Goal: Submit feedback/report problem: Submit feedback/report problem

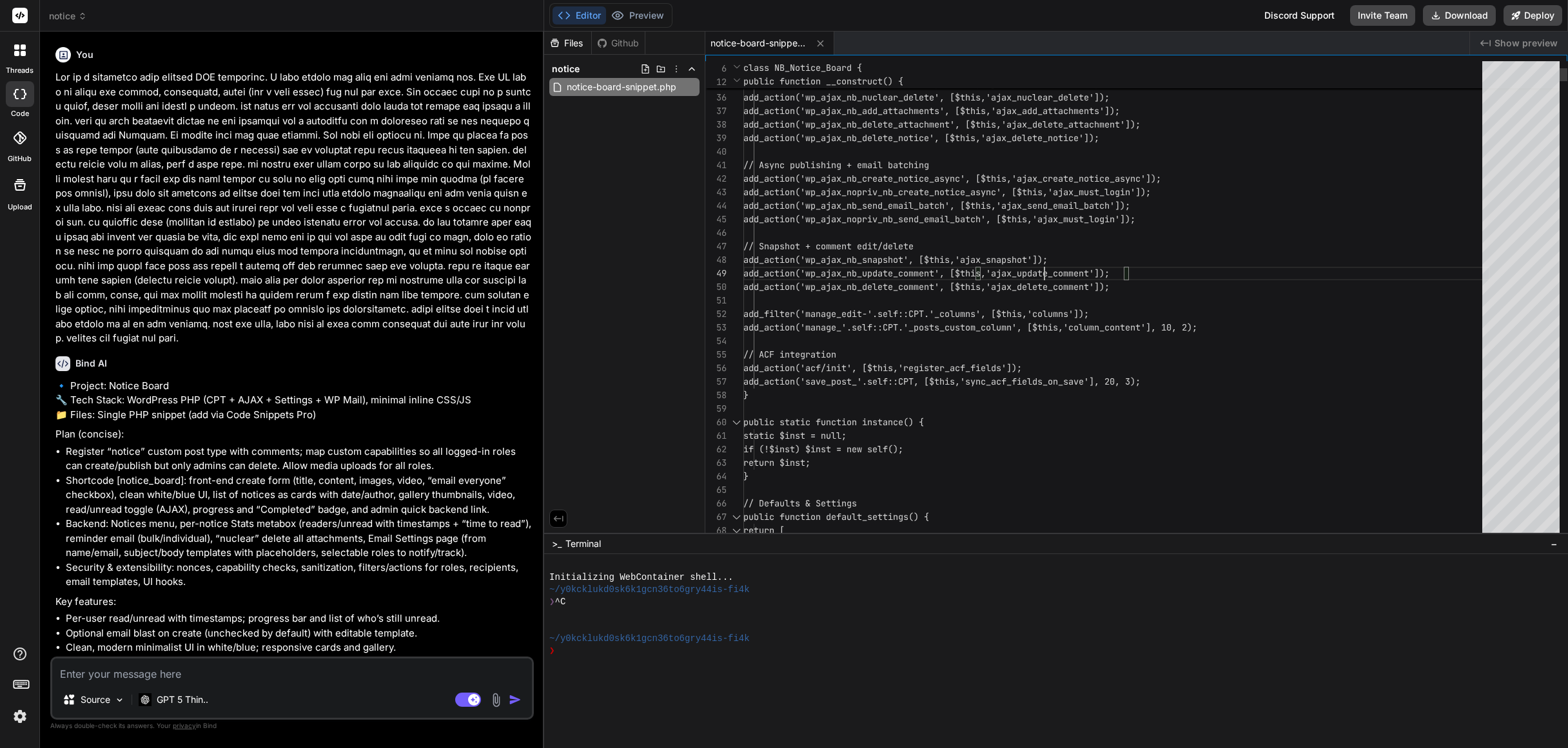
scroll to position [108, 0]
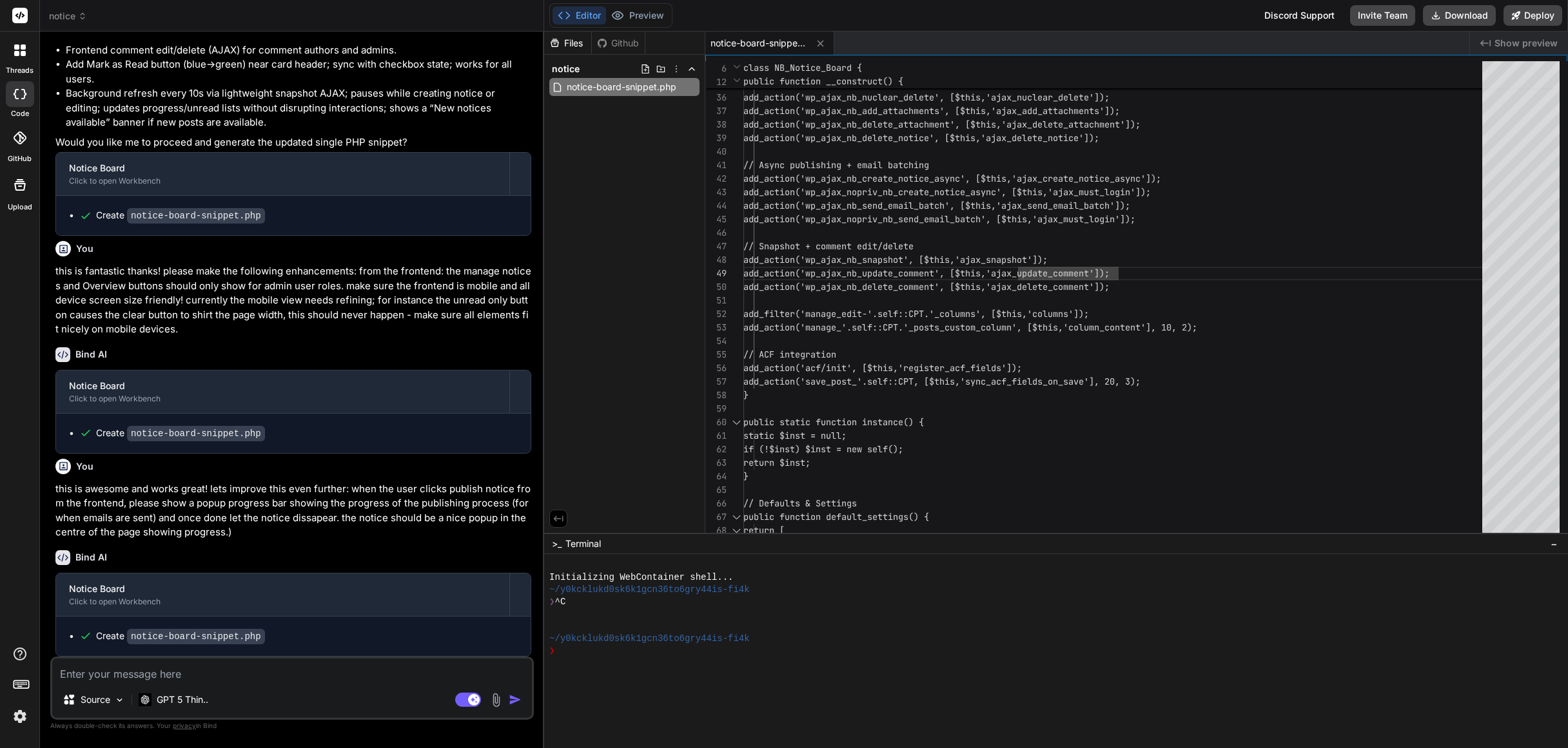
click at [177, 674] on textarea at bounding box center [291, 670] width 480 height 23
type textarea "t"
type textarea "x"
type textarea "th"
type textarea "x"
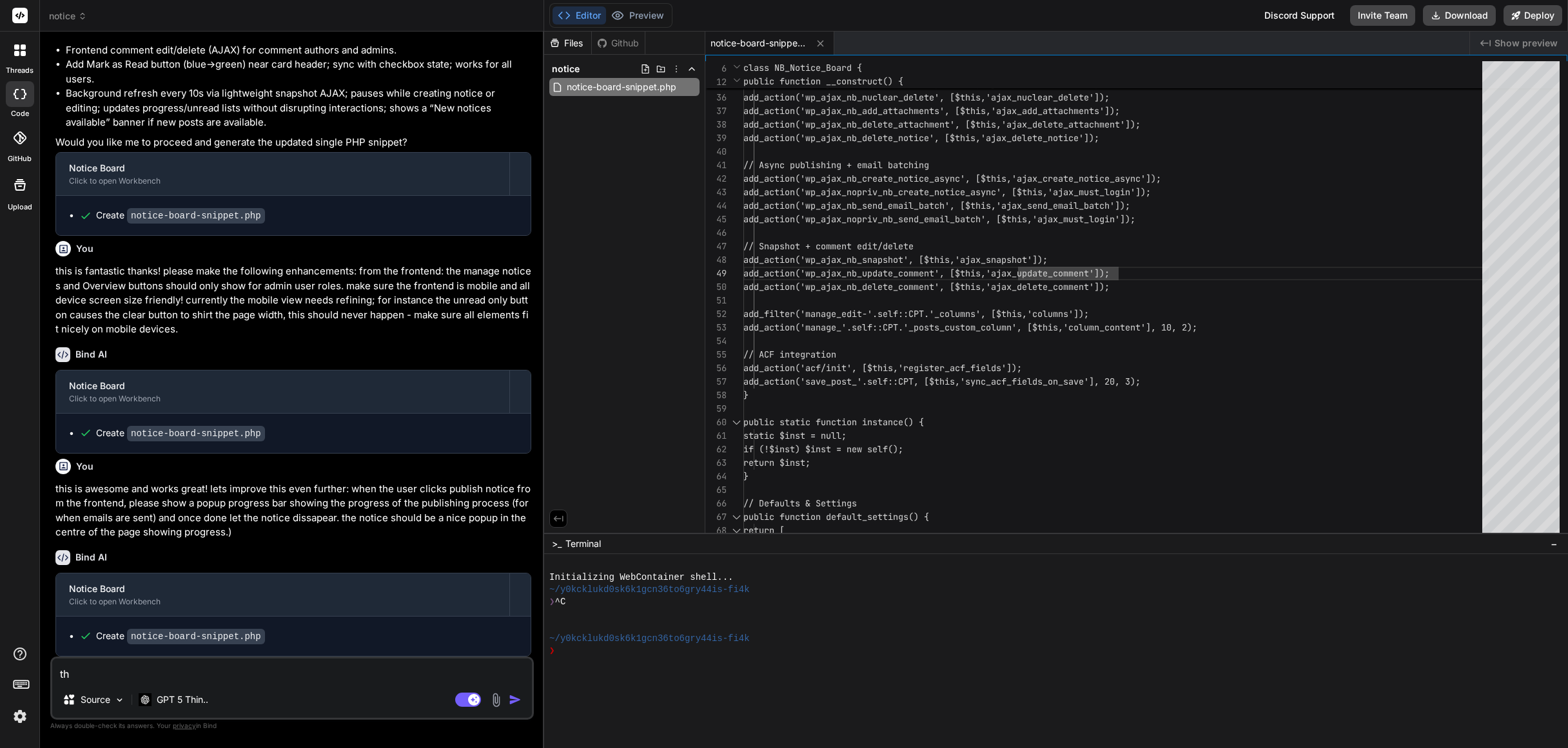
type textarea "thi"
type textarea "x"
type textarea "this"
type textarea "x"
type textarea "this"
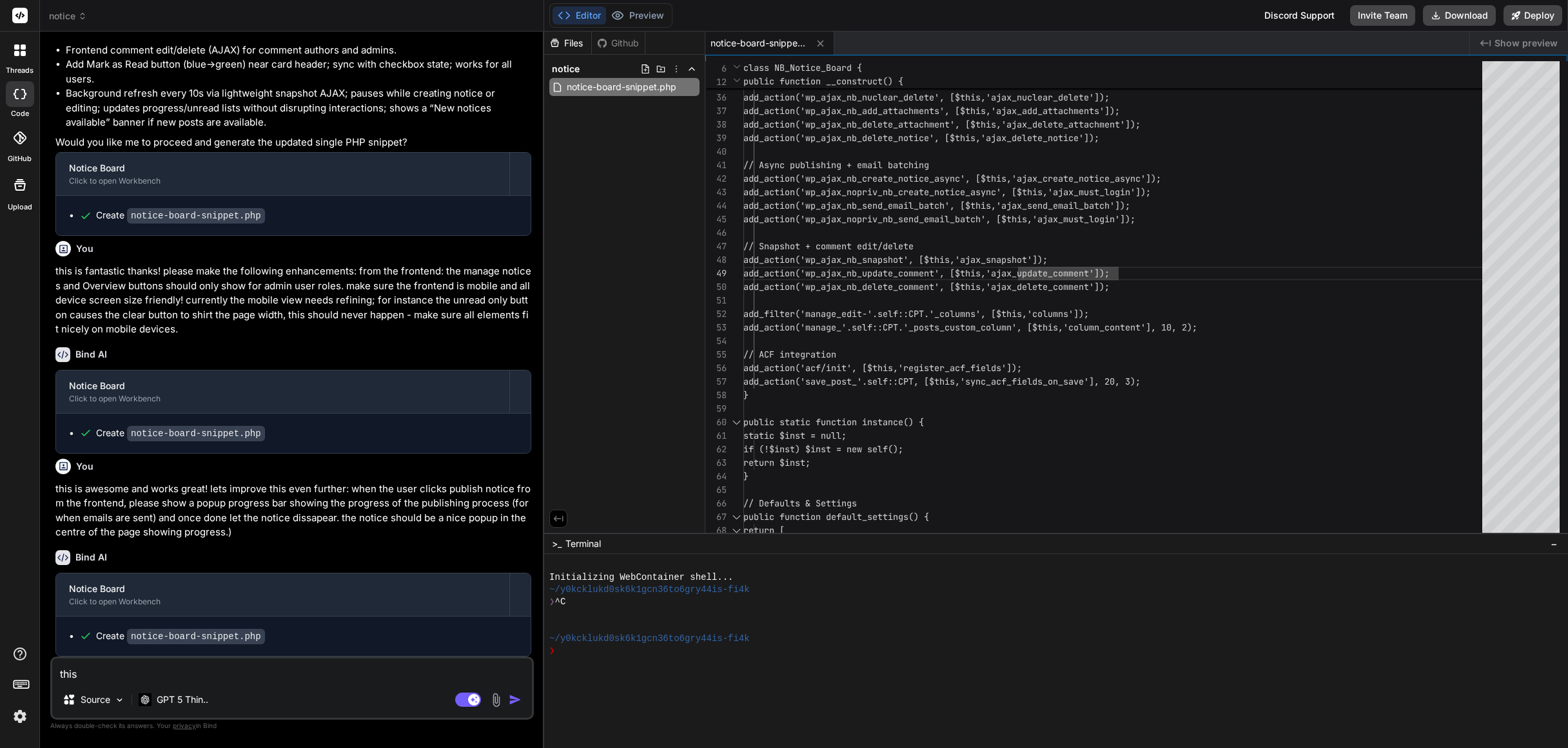
type textarea "x"
type textarea "this i"
type textarea "x"
type textarea "this is"
type textarea "x"
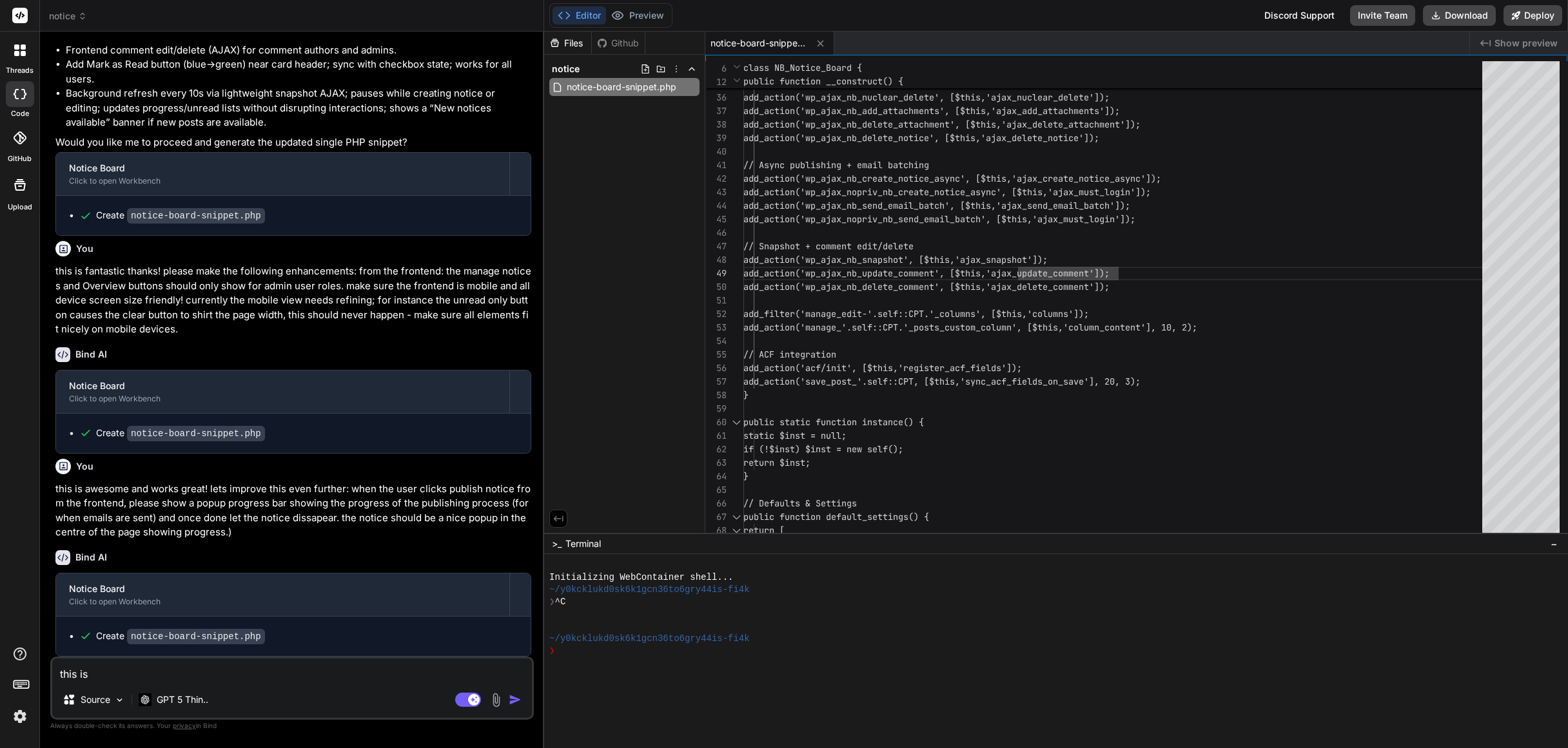
type textarea "this is"
type textarea "x"
type textarea "this is f"
type textarea "x"
type textarea "this is fa"
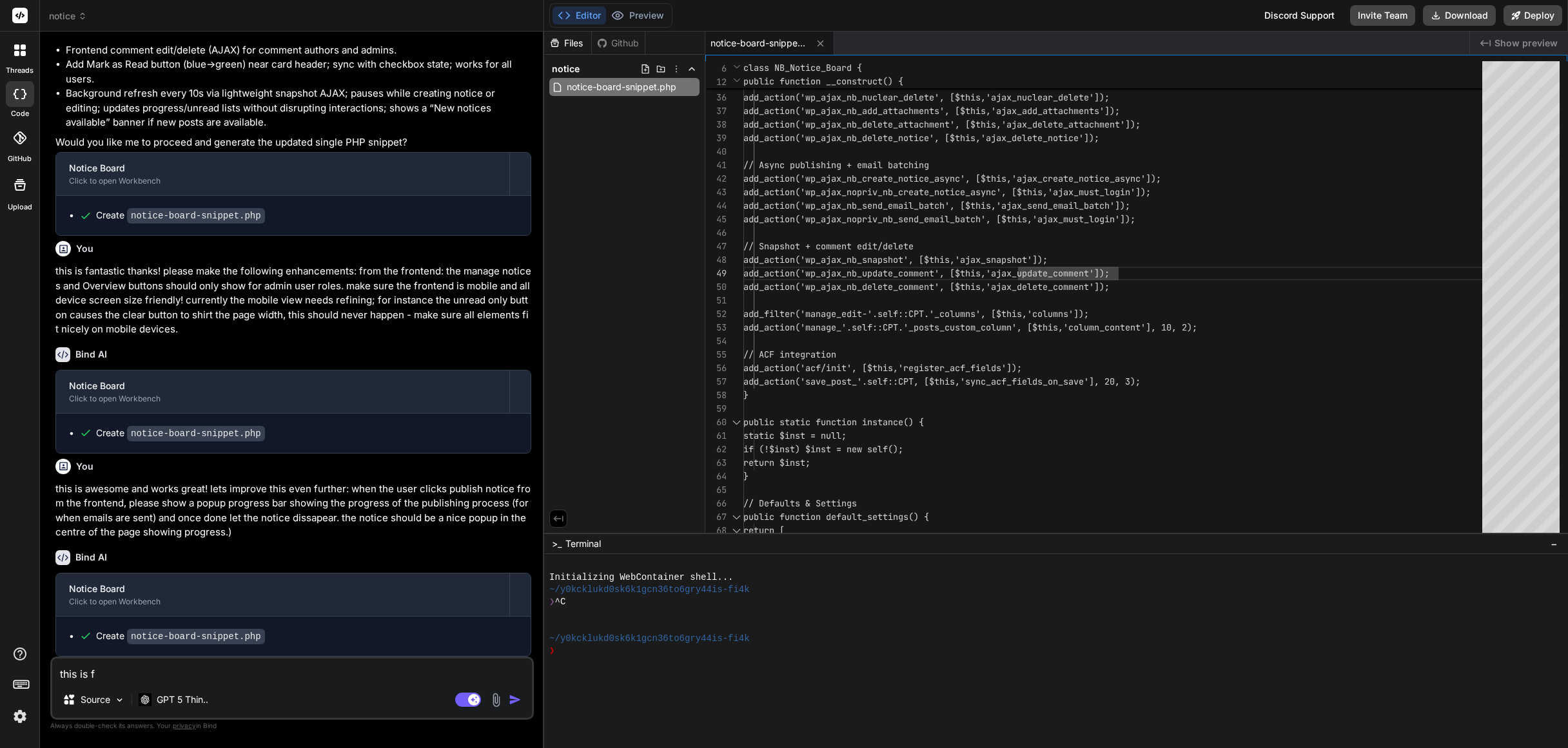
type textarea "x"
type textarea "this is fan"
type textarea "x"
type textarea "this is [PERSON_NAME]"
type textarea "x"
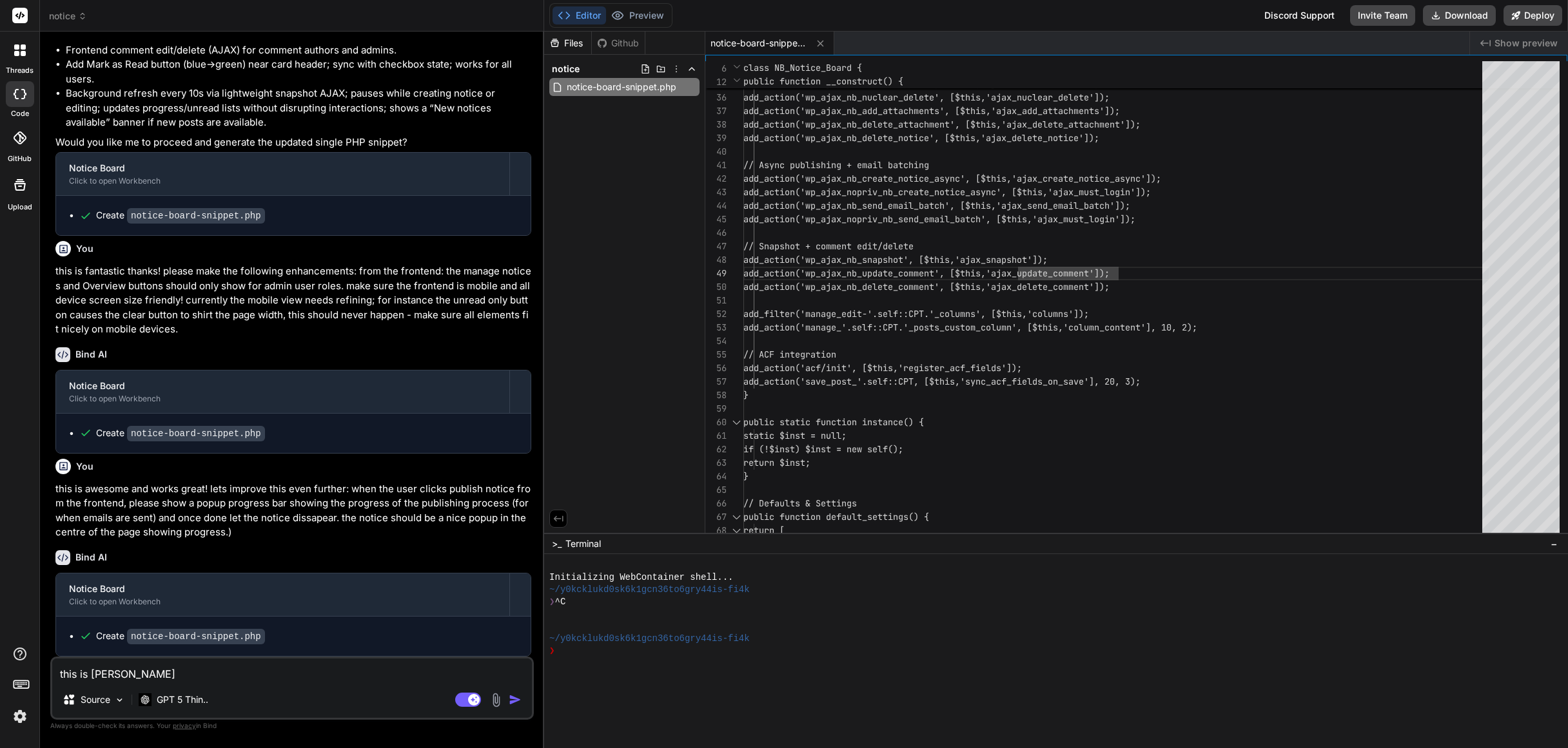
type textarea "this is fanta"
type textarea "x"
type textarea "this is fantas"
type textarea "x"
type textarea "this is fantast"
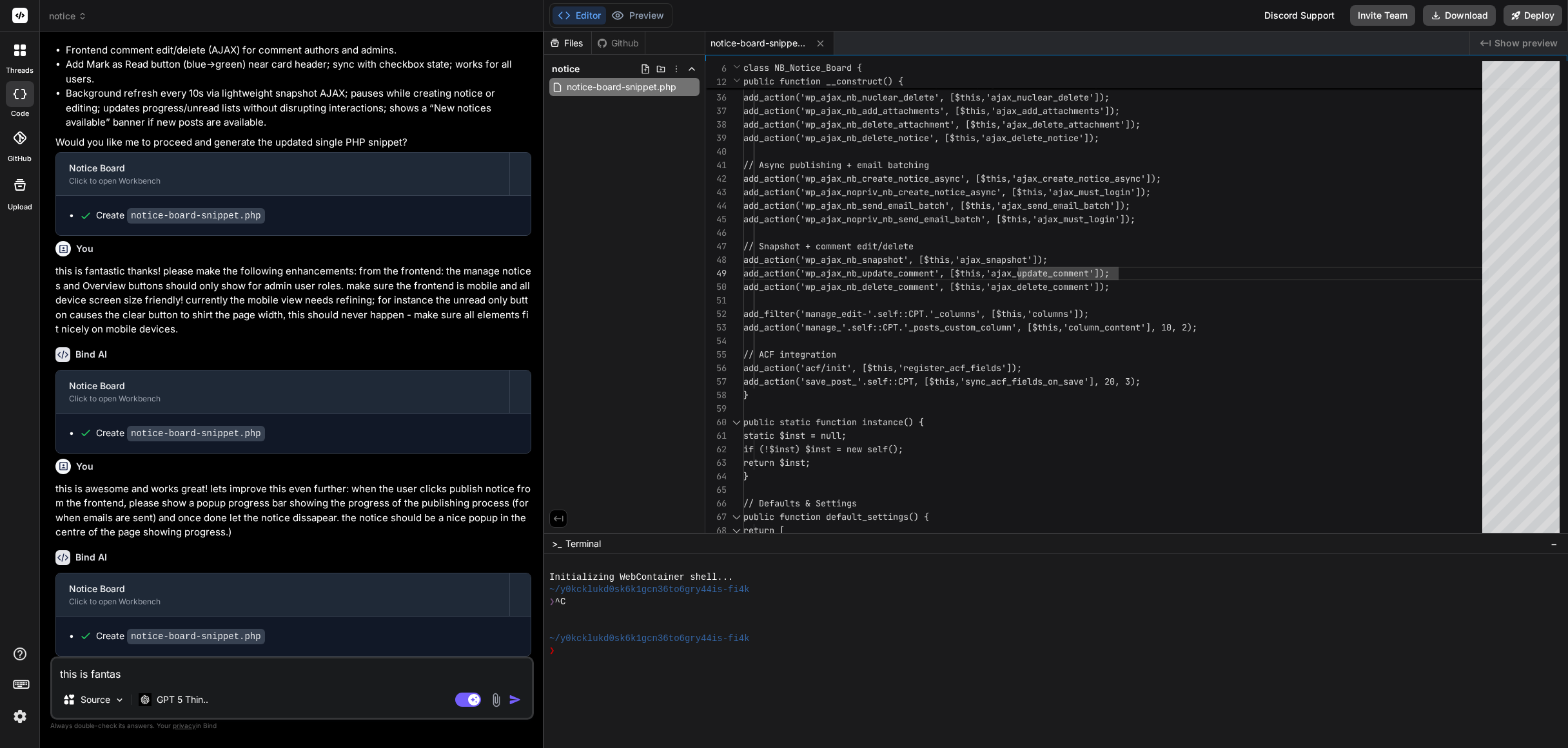
type textarea "x"
type textarea "this is fantasti"
type textarea "x"
type textarea "this is fantastic"
type textarea "x"
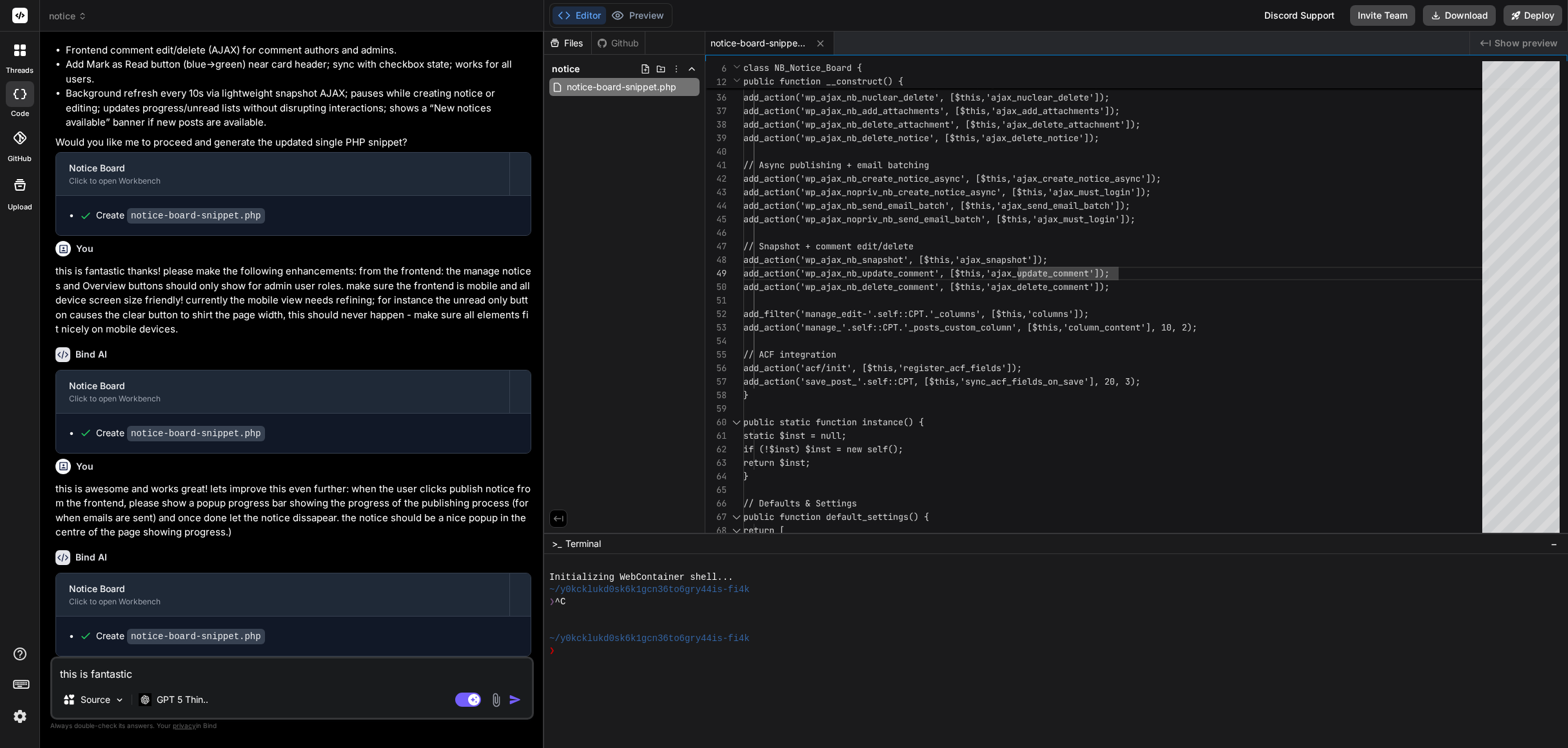
type textarea "this is fantastic!"
type textarea "x"
type textarea "this is fantastic!"
type textarea "x"
type textarea "this is fantastic! t"
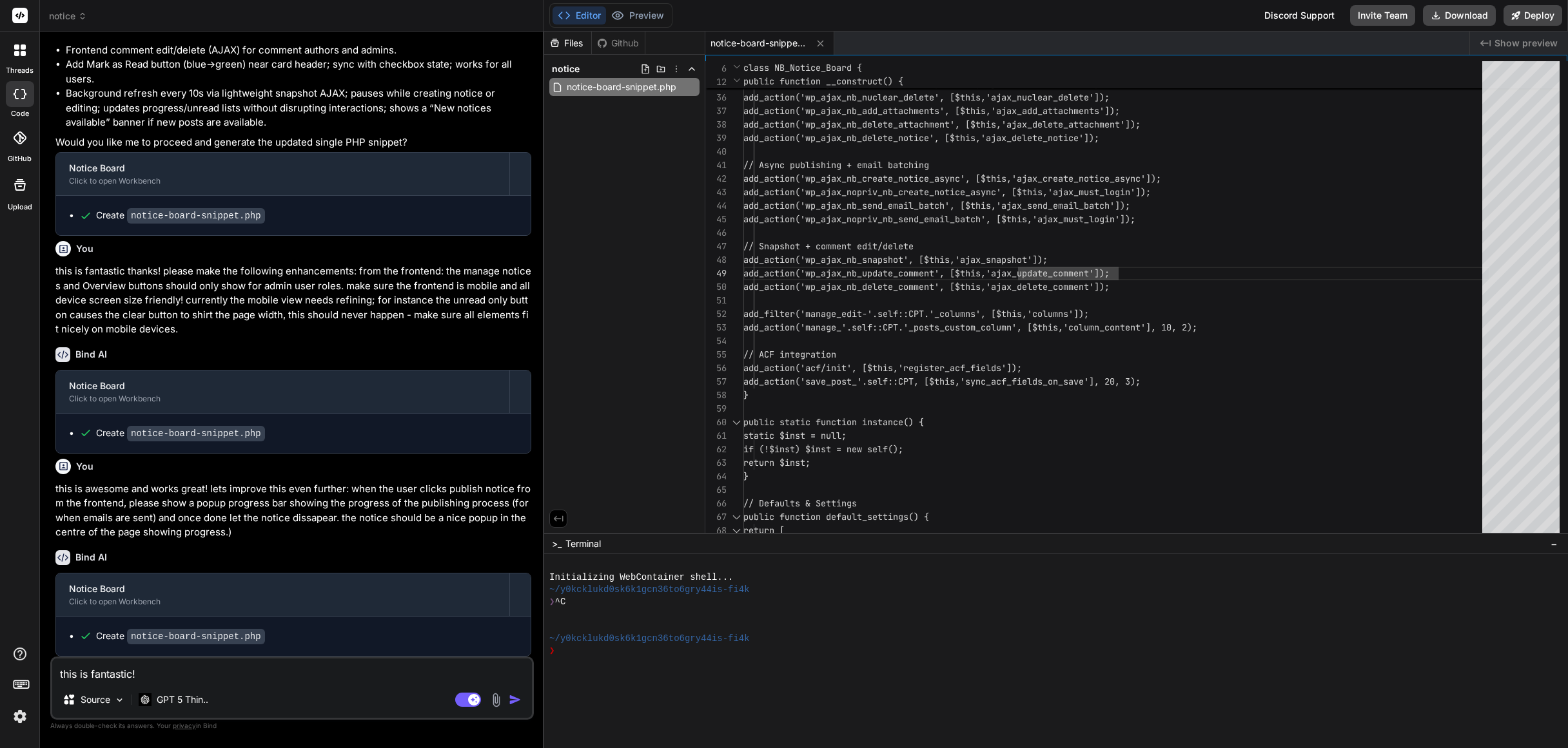
type textarea "x"
type textarea "this is fantastic! th"
type textarea "x"
type textarea "this is fantastic! the"
type textarea "x"
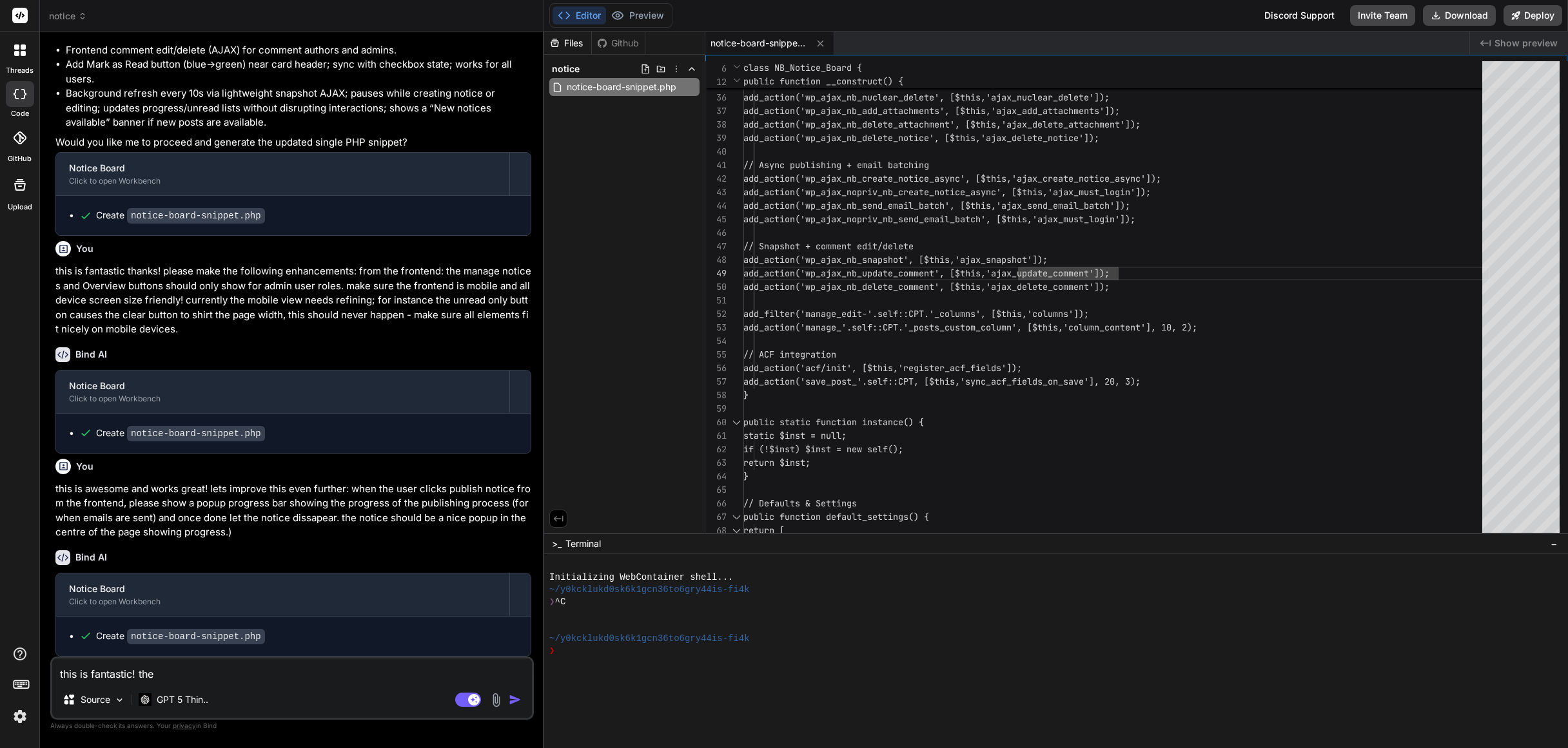
type textarea "this is fantastic! the"
type textarea "x"
type textarea "this is fantastic! the o"
type textarea "x"
type textarea "this is fantastic! the on"
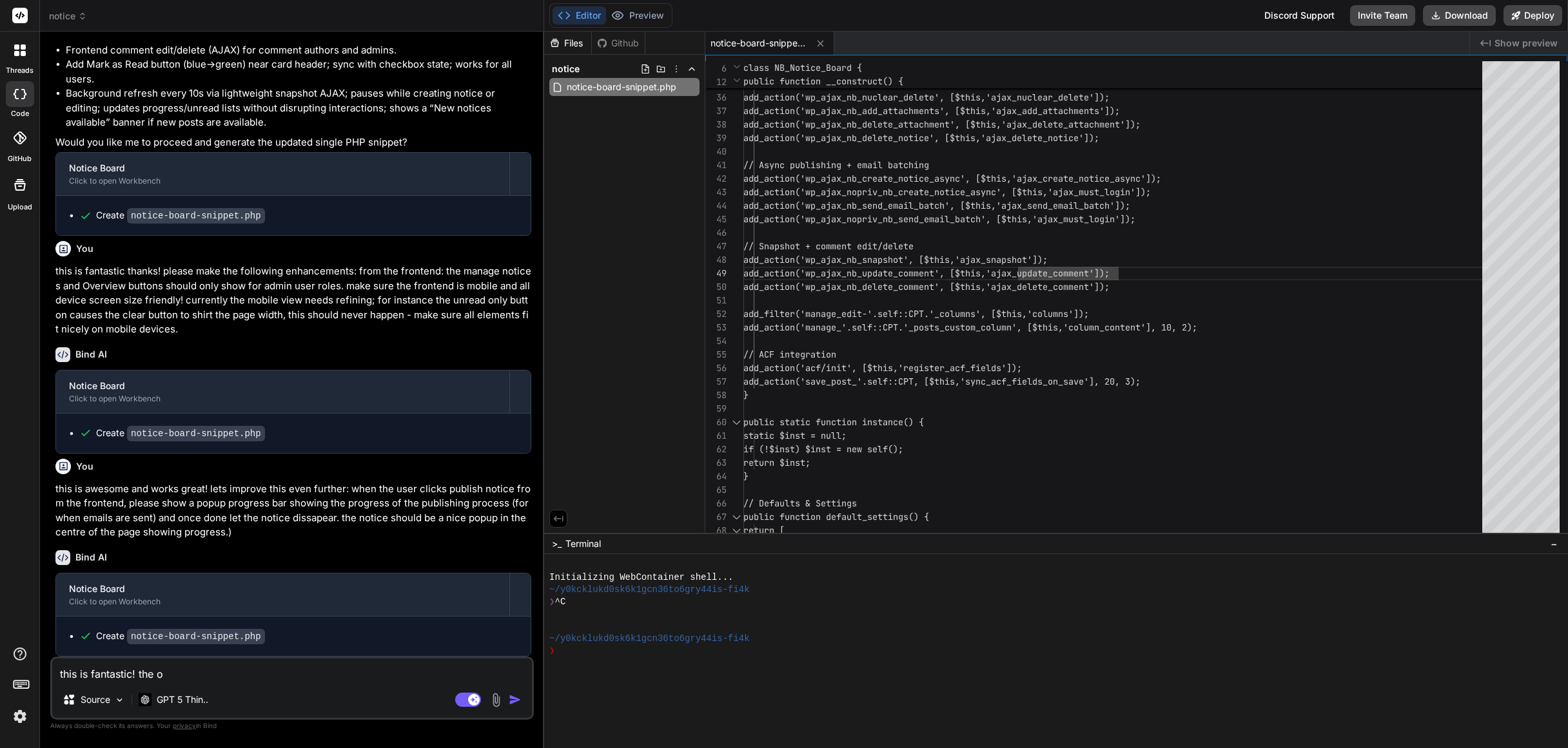
type textarea "x"
type textarea "this is fantastic! the onl"
type textarea "x"
type textarea "this is fantastic! the only"
type textarea "x"
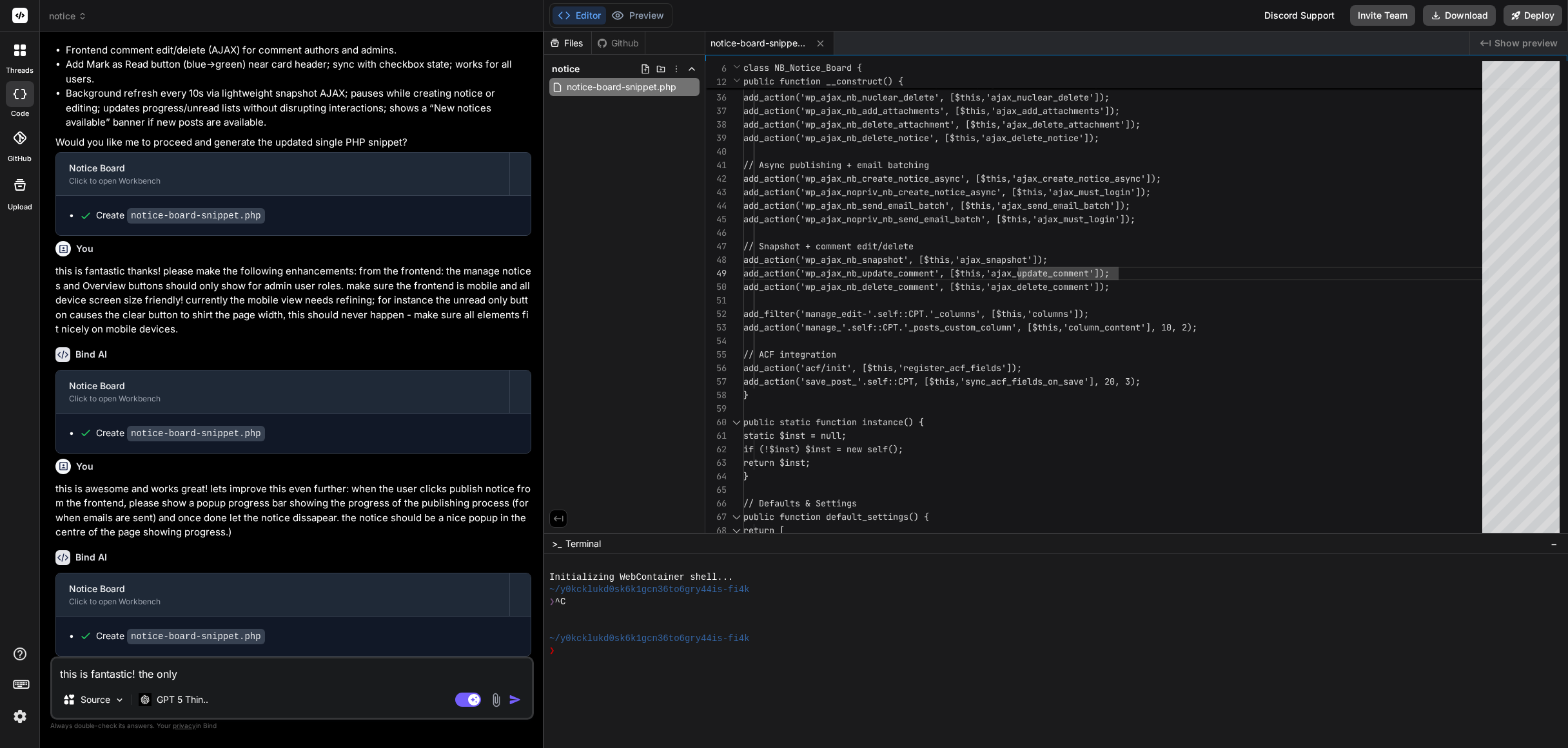
type textarea "this is fantastic! the only"
type textarea "x"
type textarea "this is fantastic! the only i"
type textarea "x"
type textarea "this is fantastic! the only is"
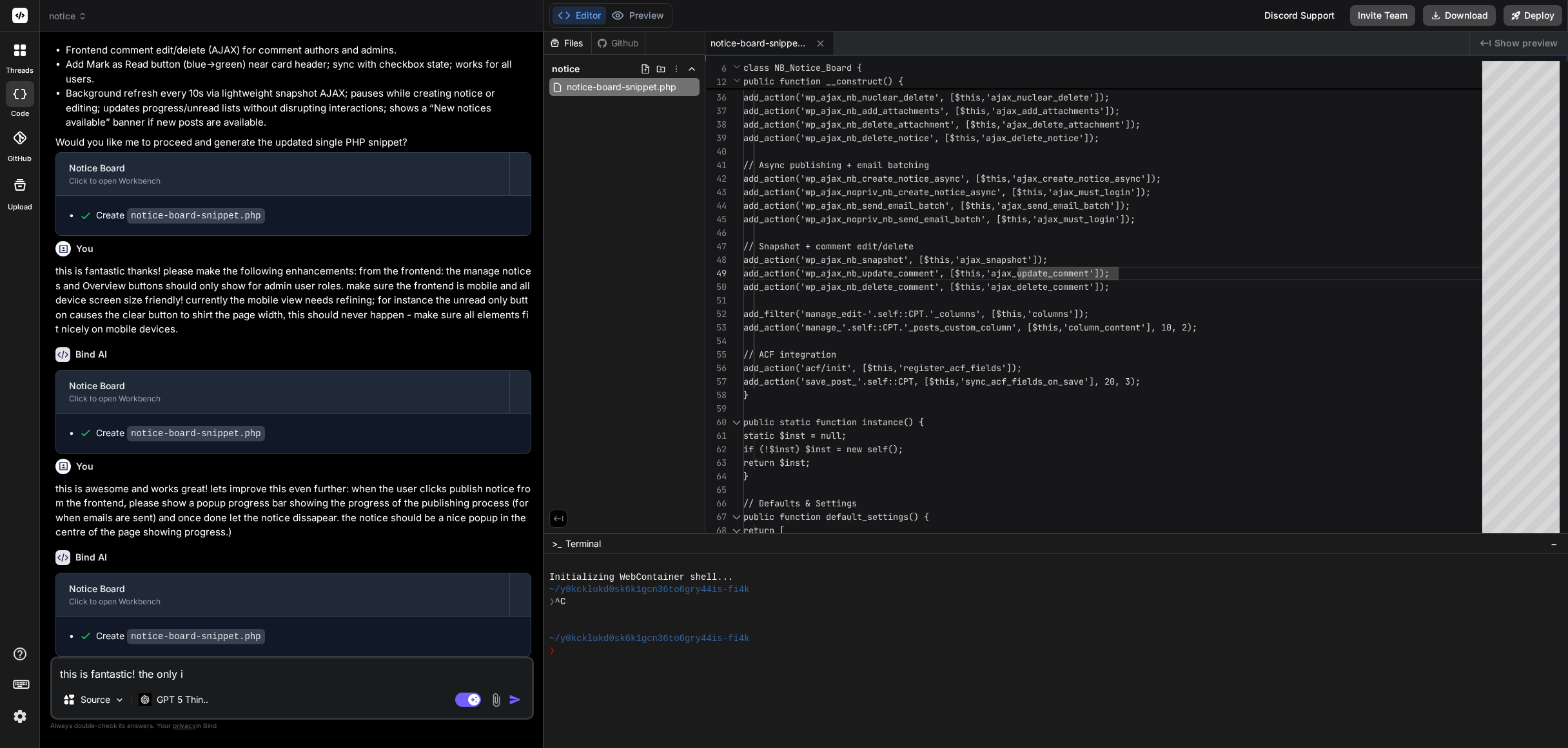
type textarea "x"
type textarea "this is fantastic! the only iss"
type textarea "x"
type textarea "this is fantastic! the only issu"
type textarea "x"
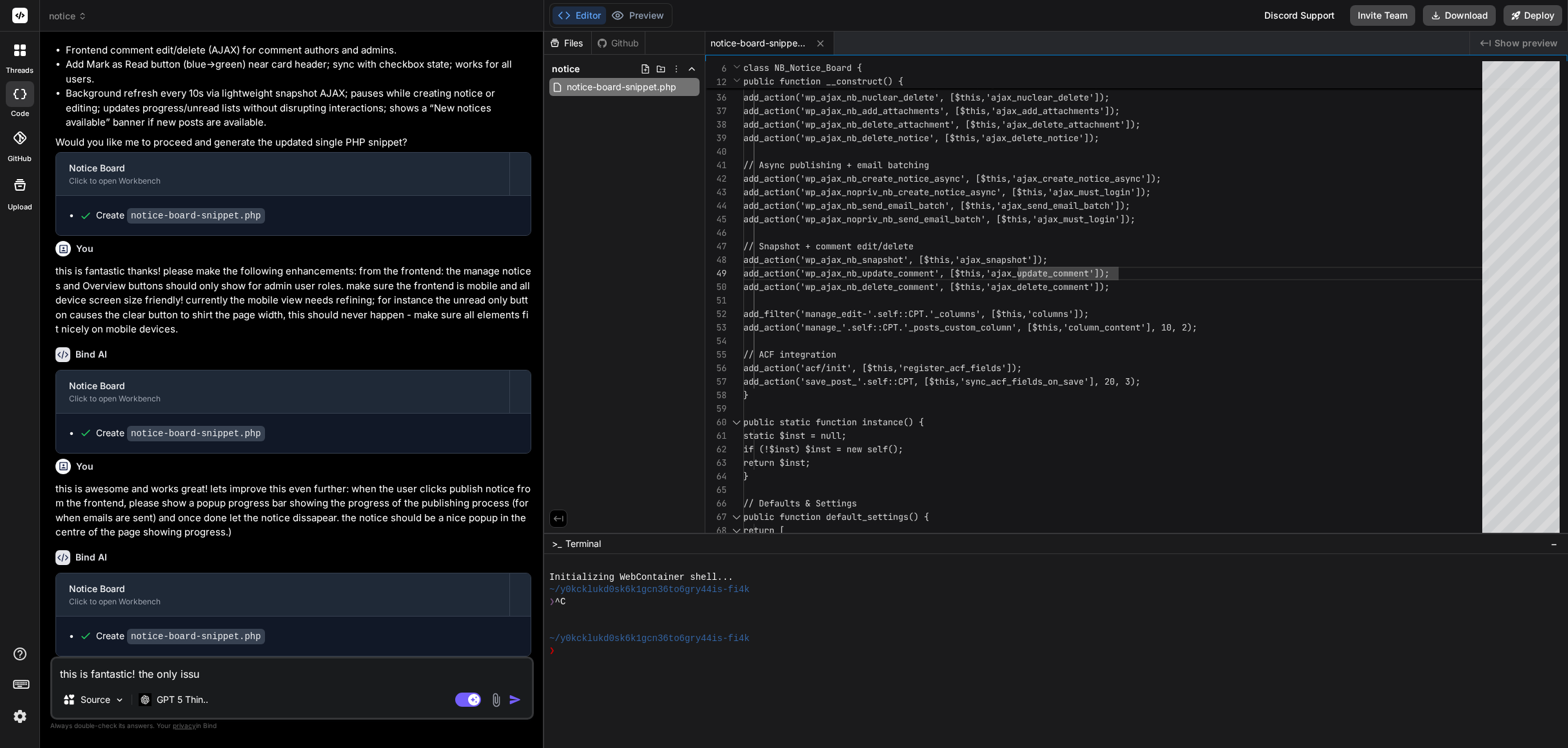
type textarea "this is fantastic! the only issue"
type textarea "x"
type textarea "this is fantastic! the only issue"
type textarea "x"
type textarea "this is fantastic! the only issue i"
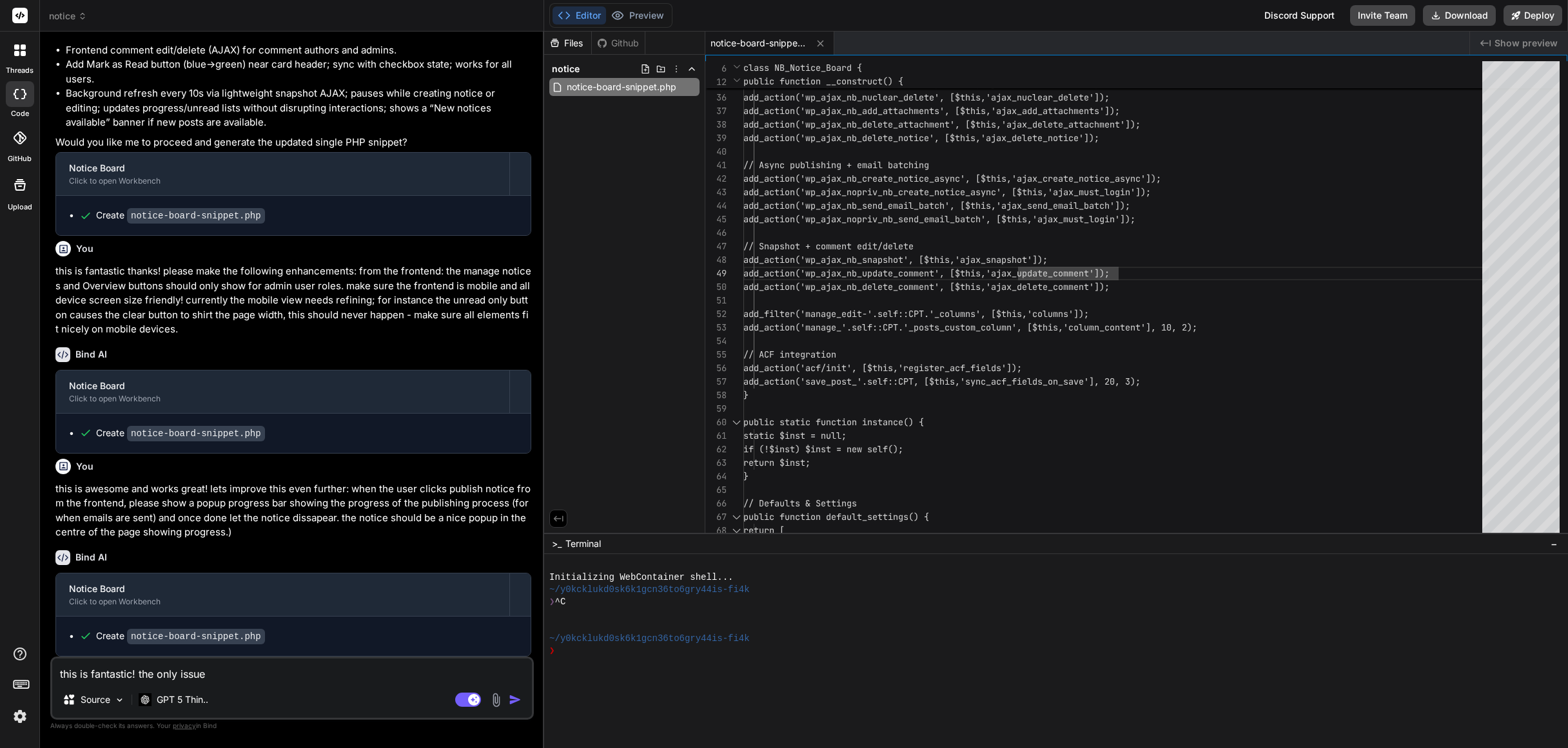
type textarea "x"
type textarea "this is fantastic! the only issue is"
type textarea "x"
type textarea "this is fantastic! the only issue is"
type textarea "x"
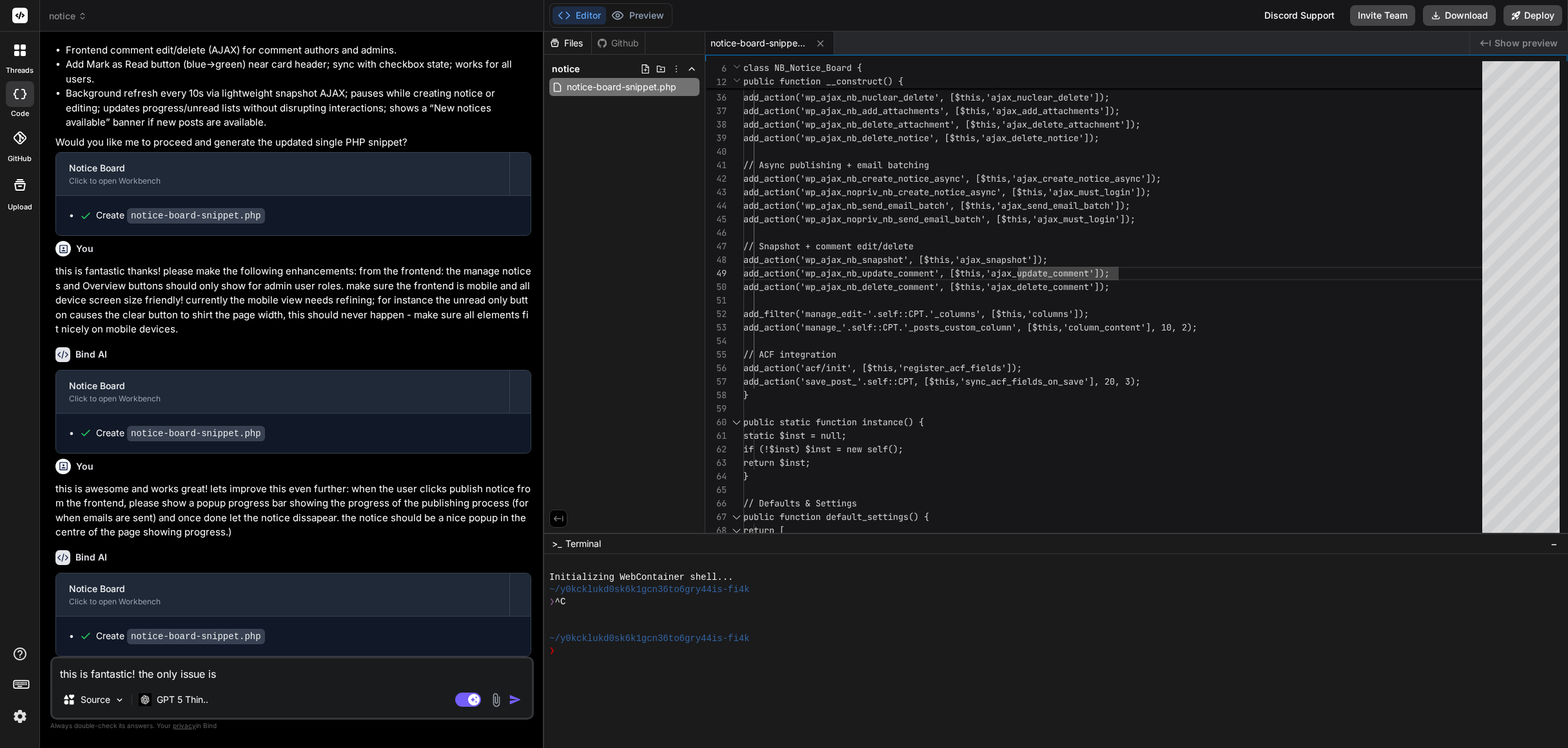
type textarea "this is fantastic! the only issue is t"
type textarea "x"
type textarea "this is fantastic! the only issue is th"
type textarea "x"
type textarea "this is fantastic! the only issue is tha"
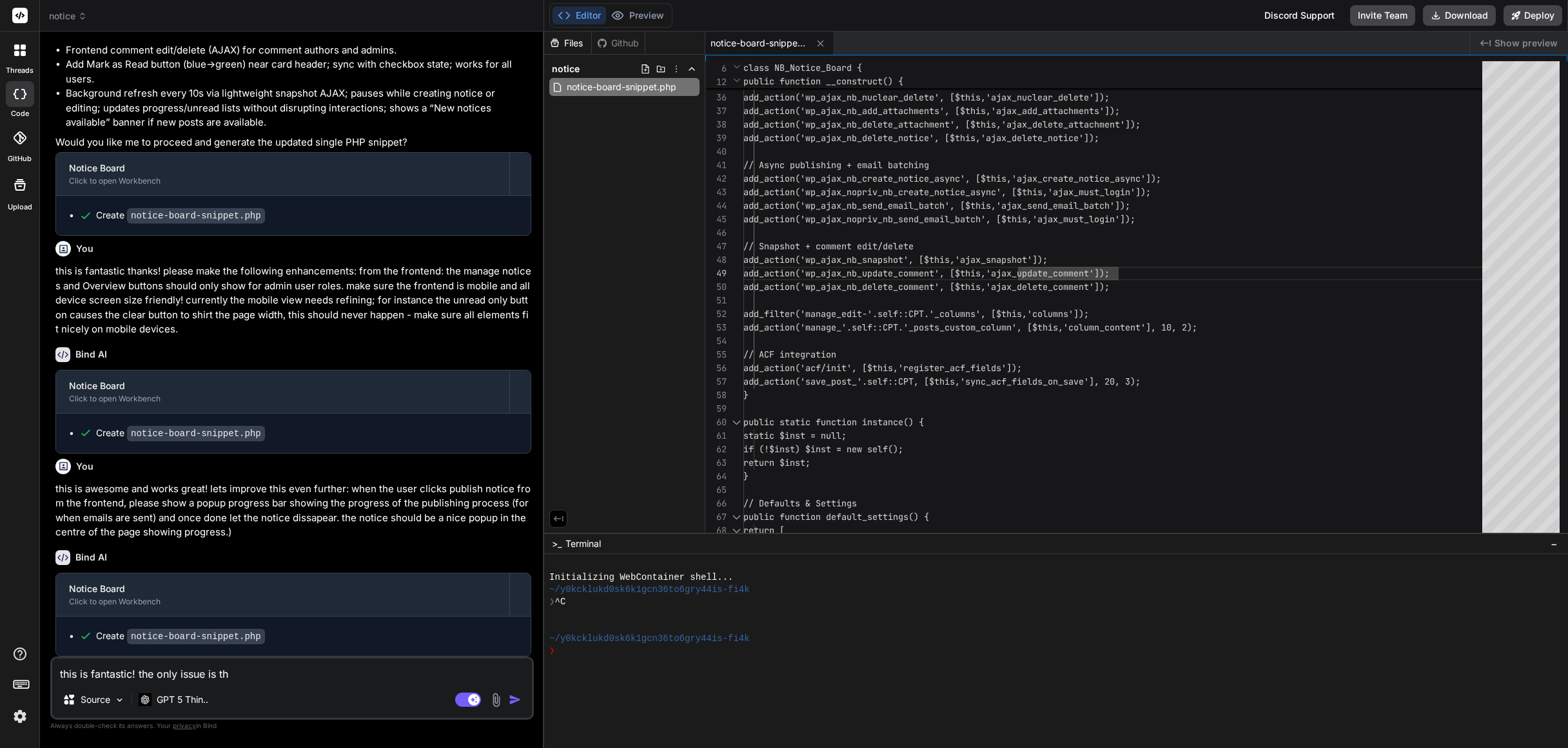
type textarea "x"
type textarea "this is fantastic! the only issue is that"
type textarea "x"
type textarea "this is fantastic! the only issue is that"
type textarea "x"
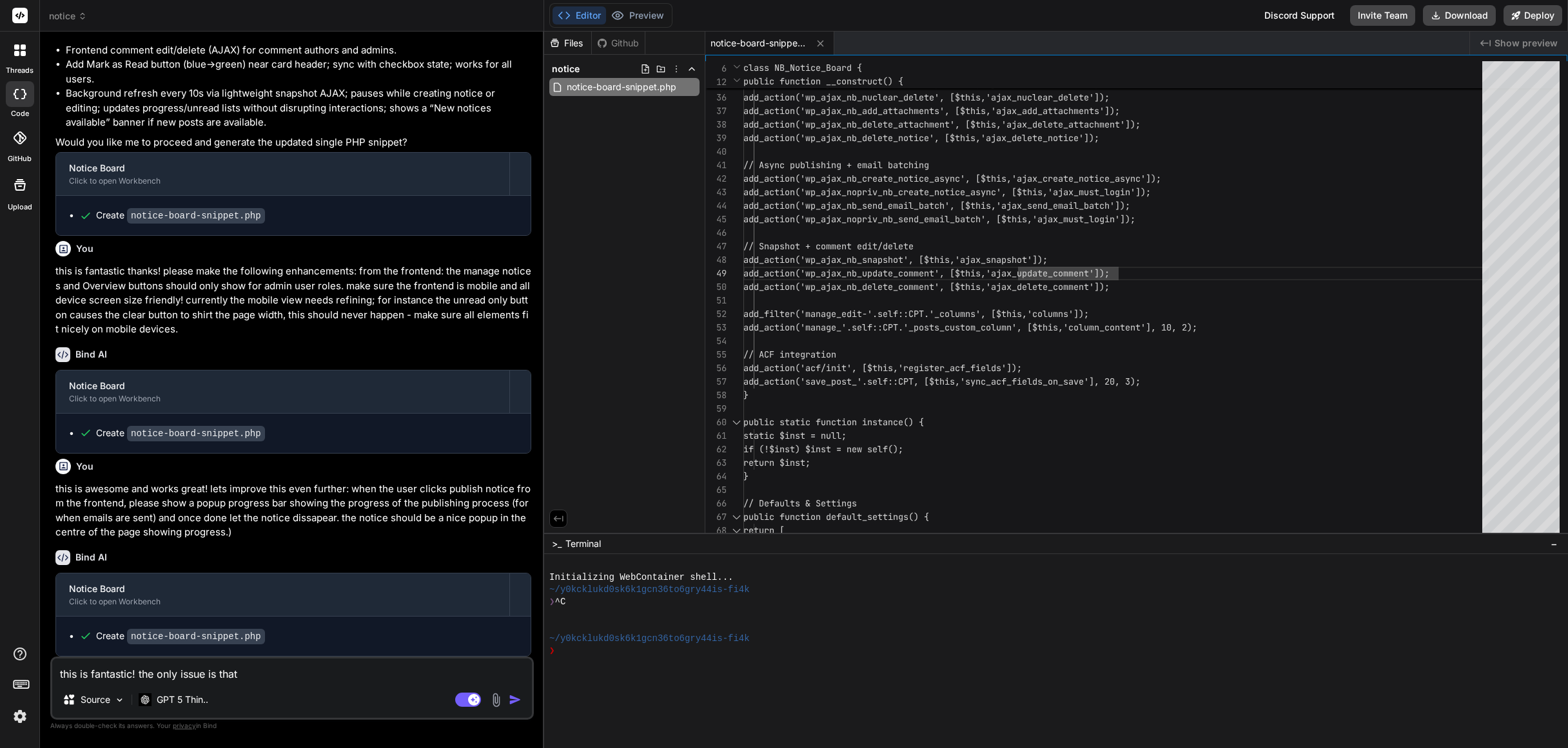
type textarea "this is fantastic! the only issue is that t"
type textarea "x"
type textarea "this is fantastic! the only issue is that th"
type textarea "x"
type textarea "this is fantastic! the only issue is that the"
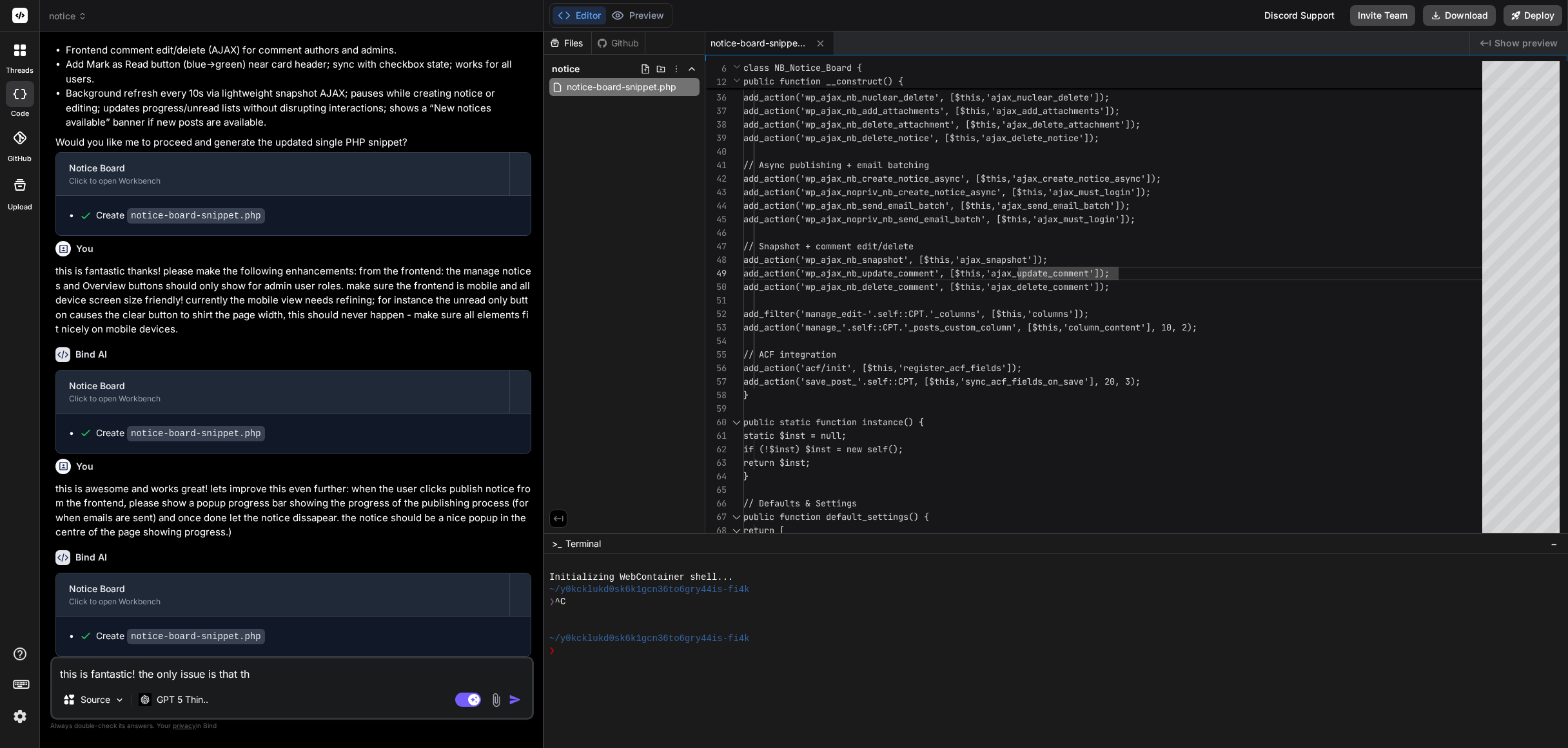
type textarea "x"
type textarea "this is fantastic! the only issue is that the"
type textarea "x"
type textarea "this is fantastic! the only issue is that the p"
type textarea "x"
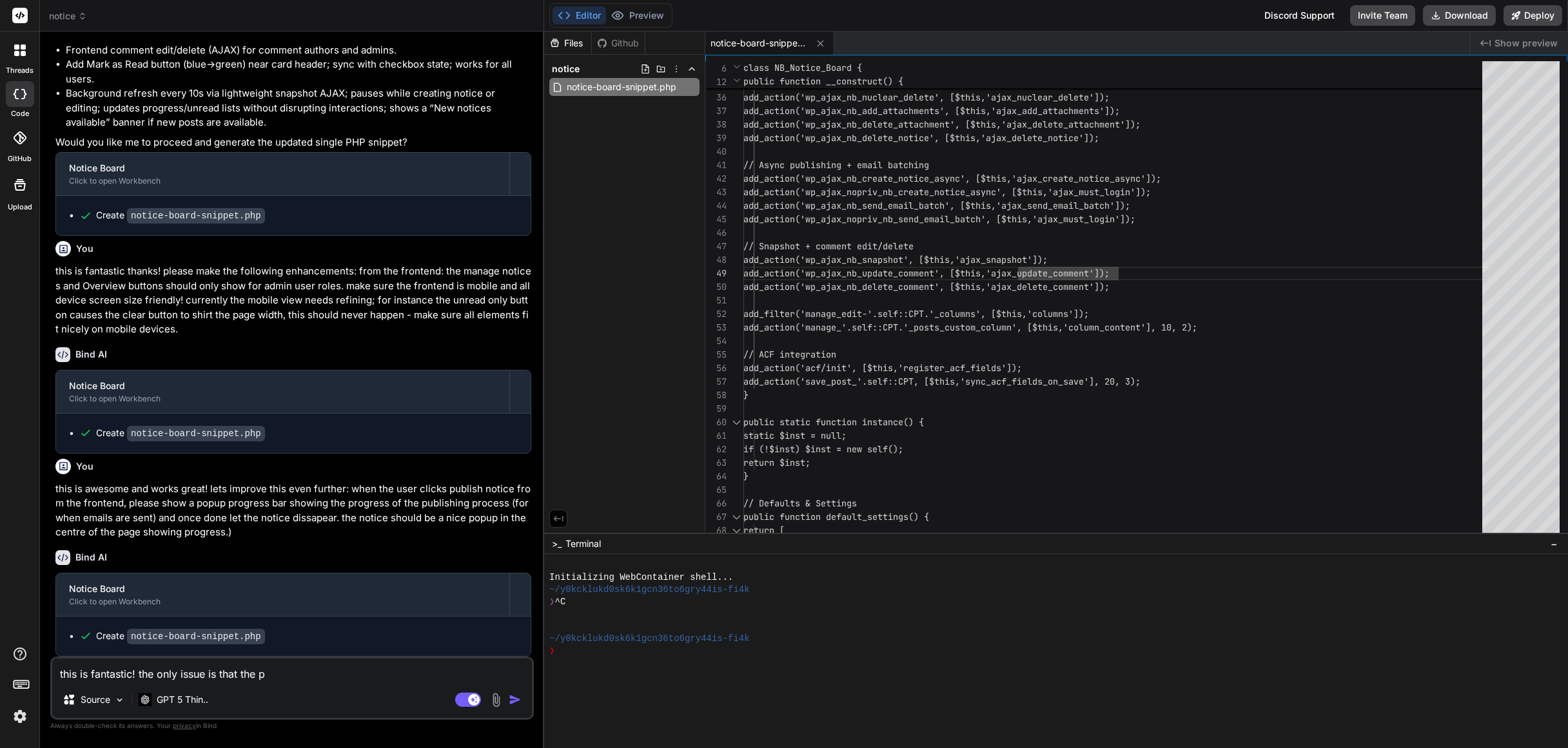
type textarea "this is fantastic! the only issue is that the pr"
type textarea "x"
type textarea "this is fantastic! the only issue is that the pro"
type textarea "x"
type textarea "this is fantastic! the only issue is that the prog"
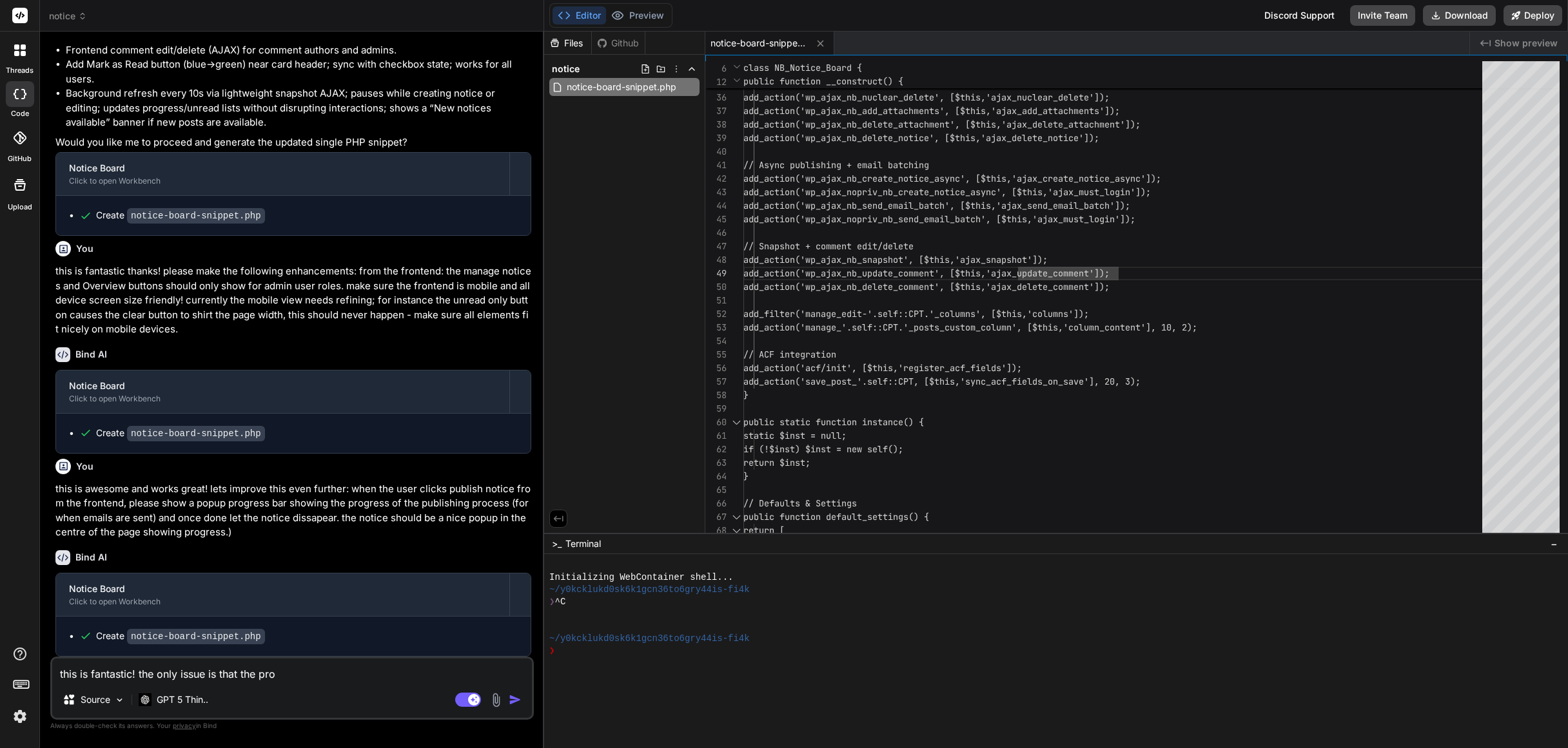
type textarea "x"
type textarea "this is fantastic! the only issue is that the progr"
type textarea "x"
type textarea "this is fantastic! the only issue is that the progre"
type textarea "x"
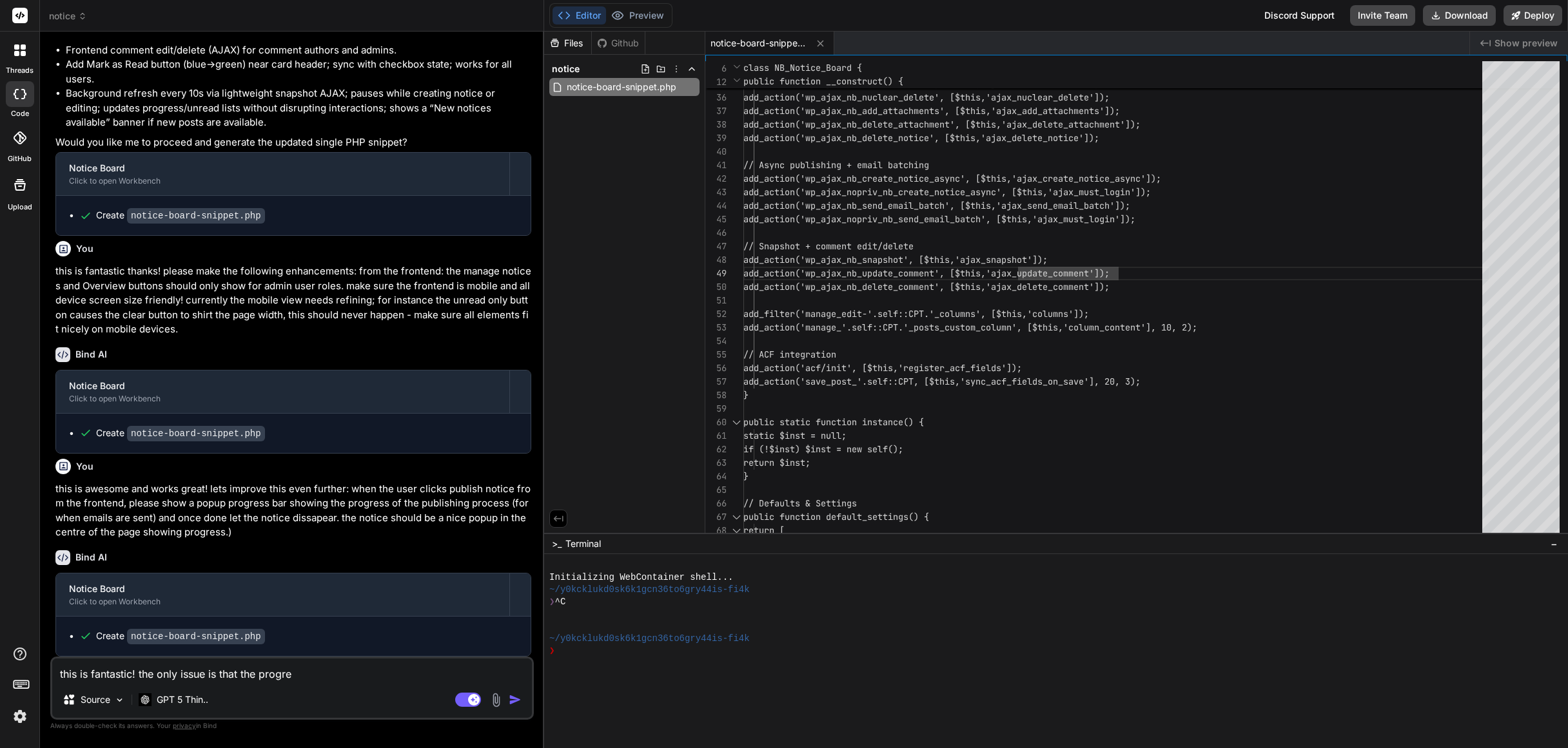
type textarea "this is fantastic! the only issue is that the progres"
type textarea "x"
type textarea "this is fantastic! the only issue is that the progress"
type textarea "x"
type textarea "this is fantastic! the only issue is that the progress"
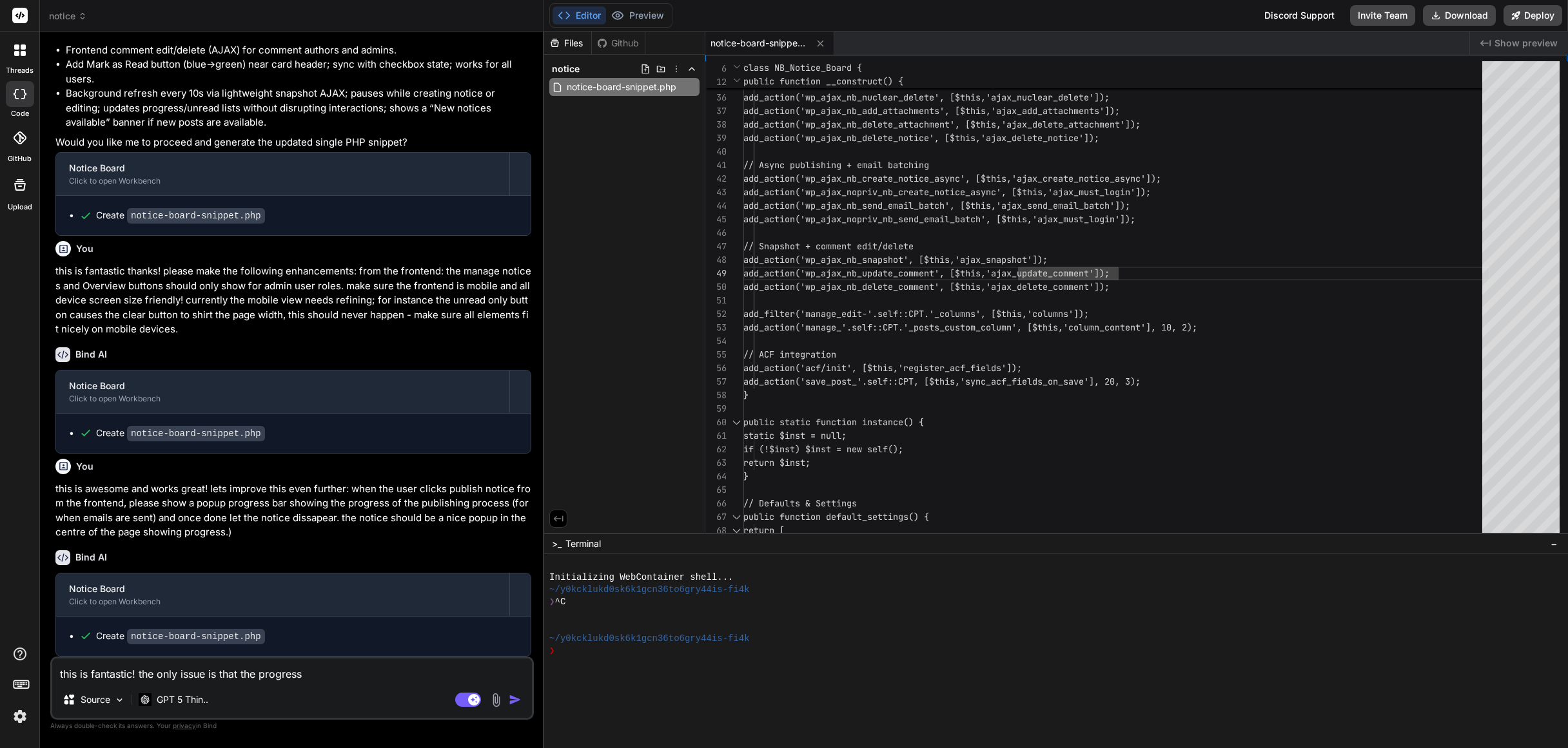
type textarea "x"
type textarea "this is fantastic! the only issue is that the progress b"
type textarea "x"
type textarea "this is fantastic! the only issue is that the progress ba"
type textarea "x"
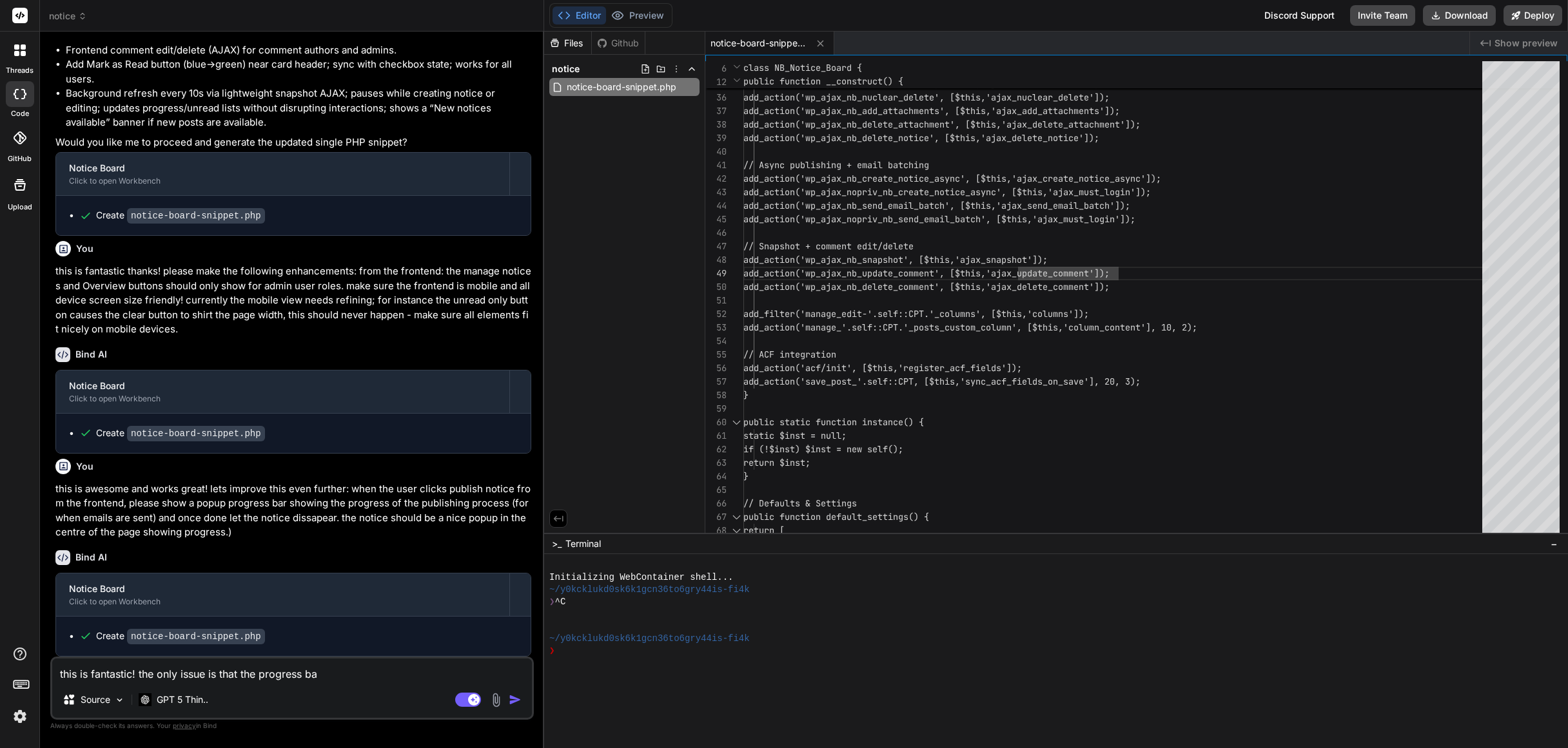
type textarea "this is fantastic! the only issue is that the progress bar"
type textarea "x"
type textarea "this is fantastic! the only issue is that the progress bar"
type textarea "x"
type textarea "this is fantastic! the only issue is that the progress bar f"
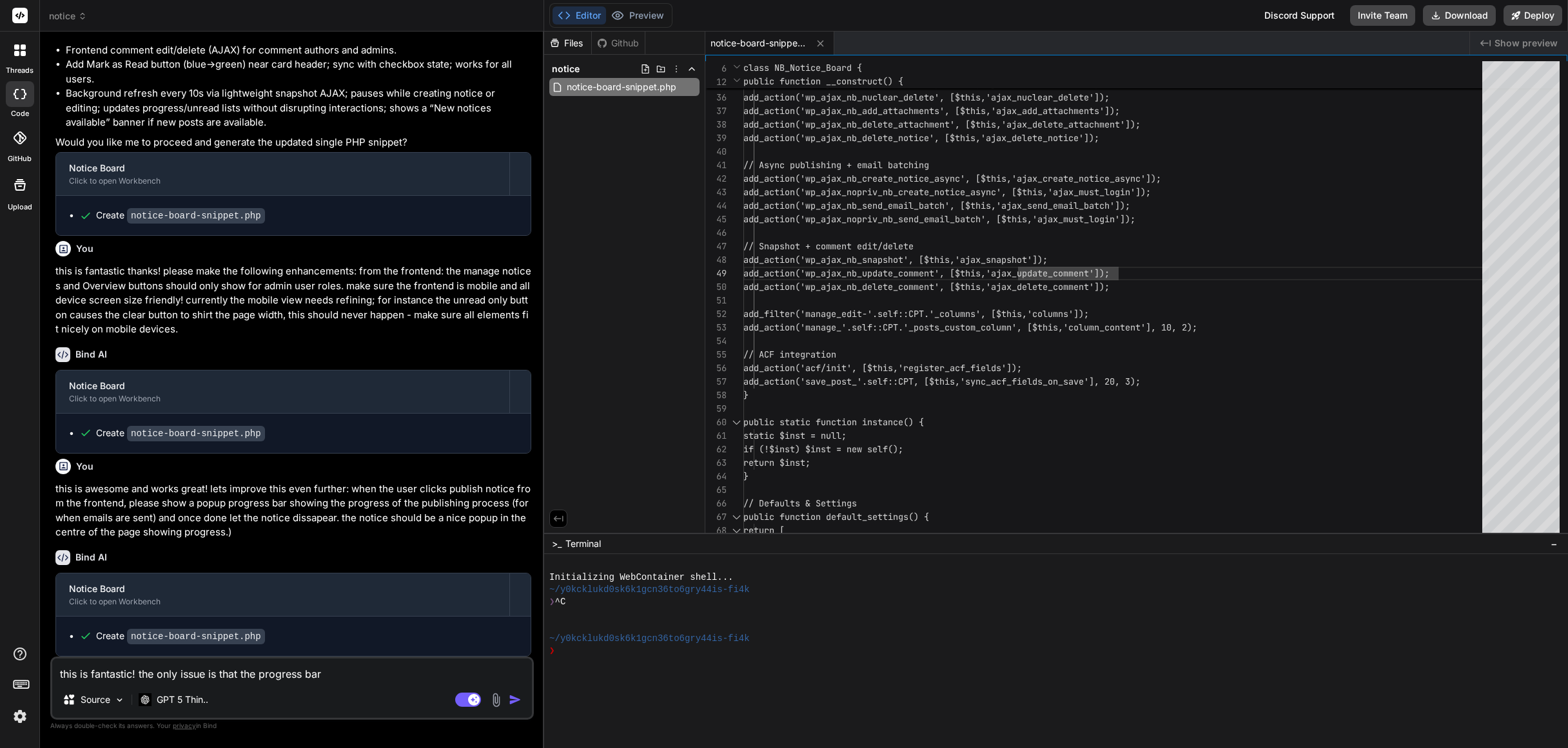
type textarea "x"
type textarea "this is fantastic! the only issue is that the progress bar fo"
type textarea "x"
type textarea "this is fantastic! the only issue is that the progress bar for"
type textarea "x"
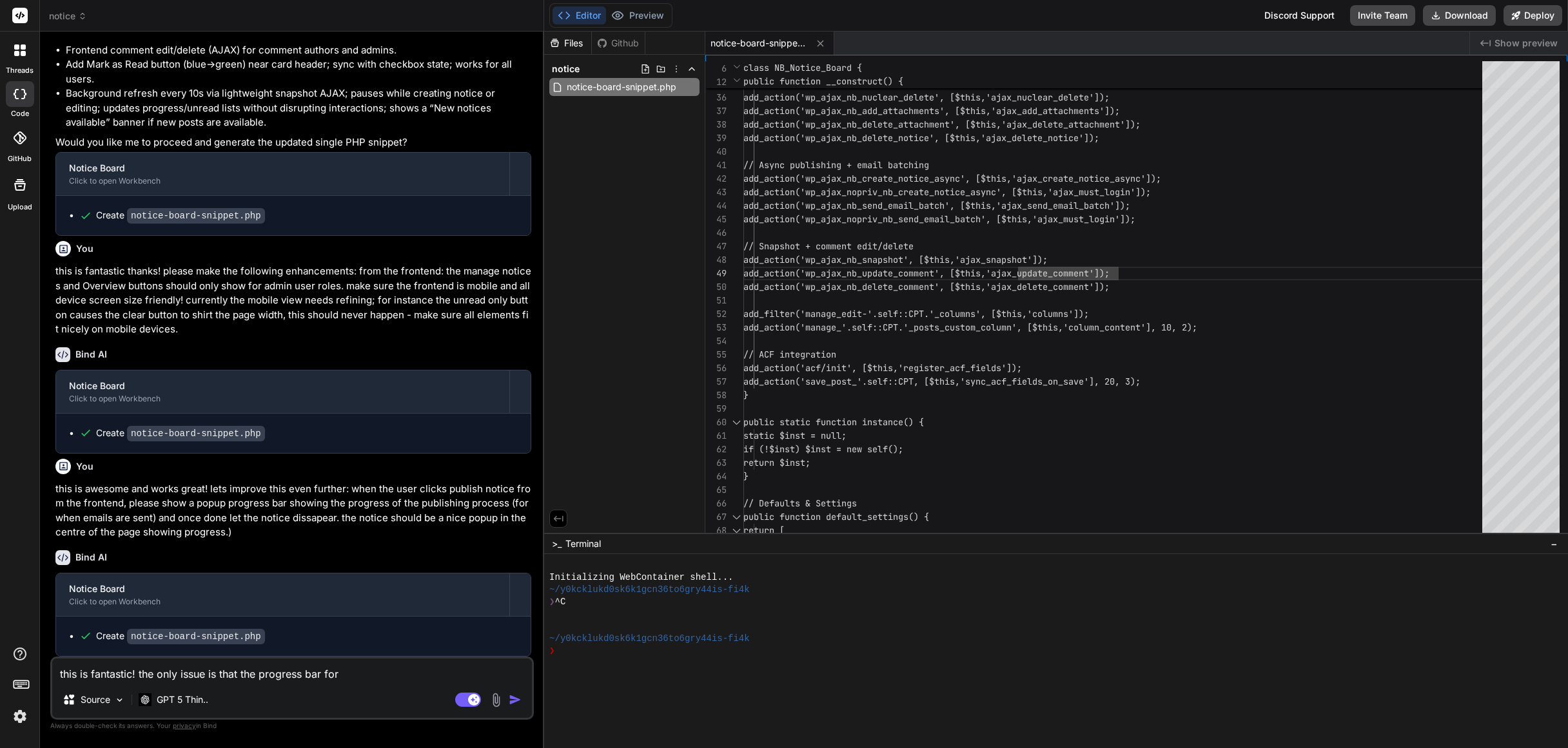
type textarea "this is fantastic! the only issue is that the progress bar for"
type textarea "x"
type textarea "this is fantastic! the only issue is that the progress bar for t"
type textarea "x"
type textarea "this is fantastic! the only issue is that the progress bar for th"
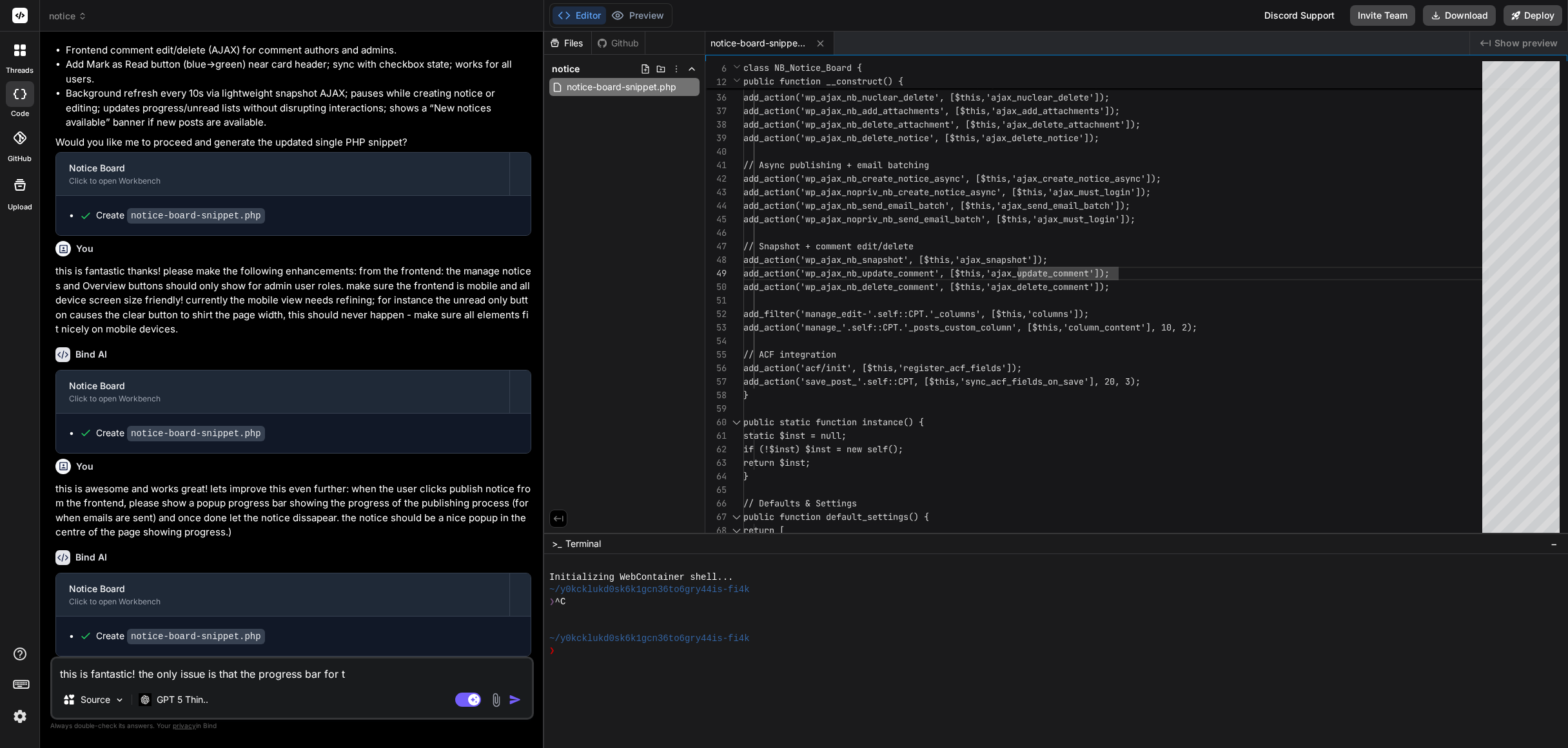
type textarea "x"
type textarea "this is fantastic! the only issue is that the progress bar for the"
type textarea "x"
type textarea "this is fantastic! the only issue is that the progress bar for the"
type textarea "x"
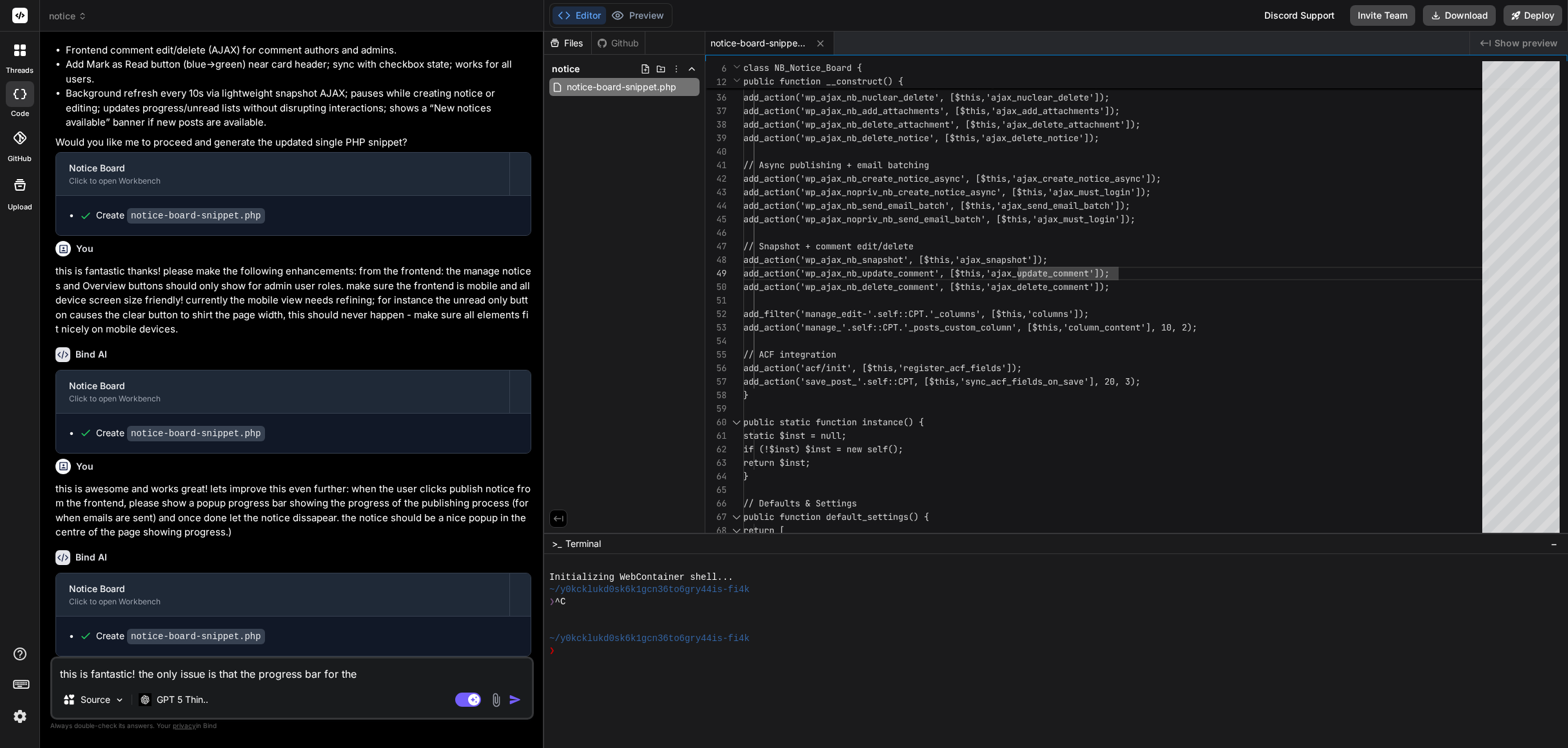
type textarea "this is fantastic! the only issue is that the progress bar for the p"
type textarea "x"
type textarea "this is fantastic! the only issue is that the progress bar for the po"
type textarea "x"
type textarea "this is fantastic! the only issue is that the progress bar for the pop"
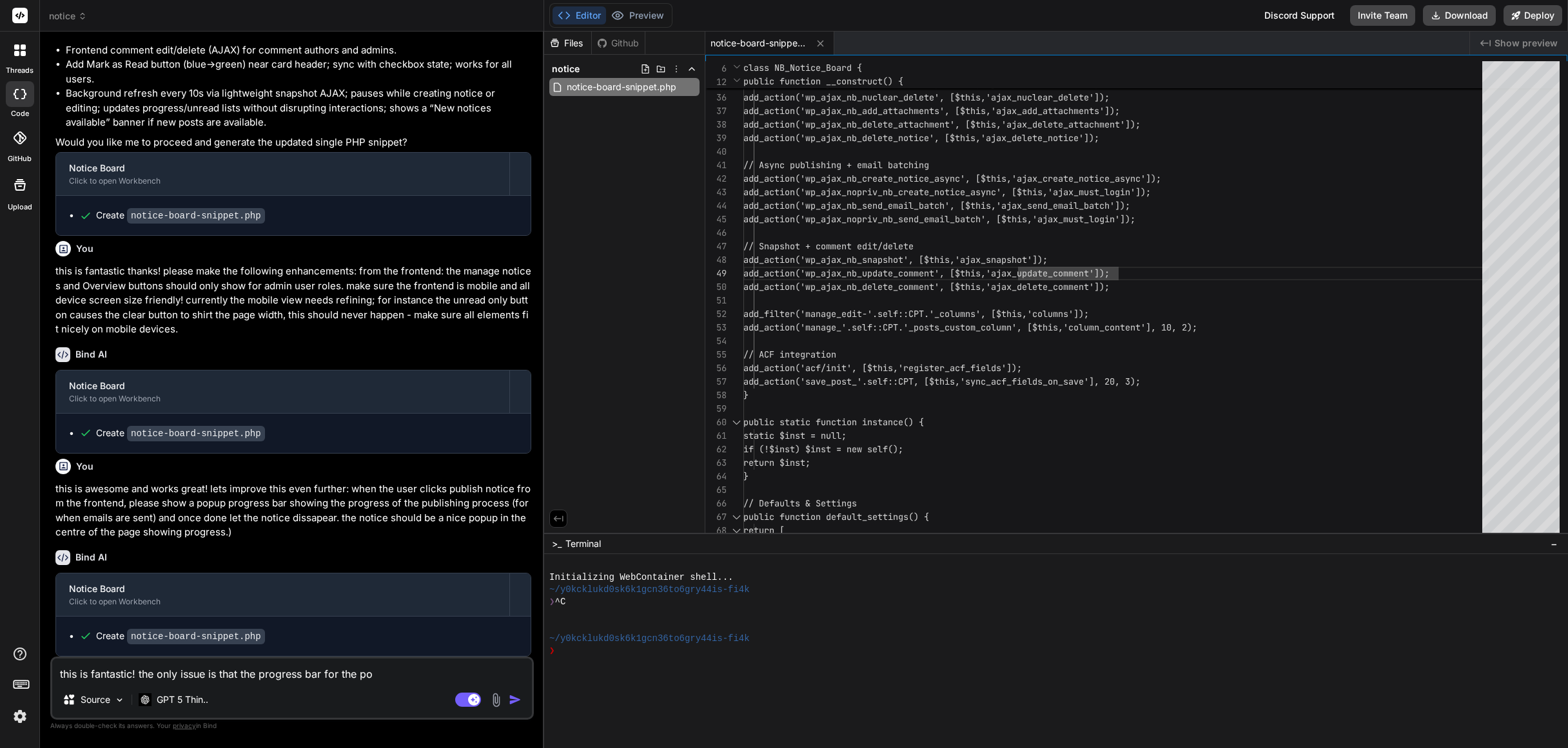
type textarea "x"
type textarea "this is fantastic! the only issue is that the progress bar for the popu"
type textarea "x"
type textarea "this is fantastic! the only issue is that the progress bar for the popup"
type textarea "x"
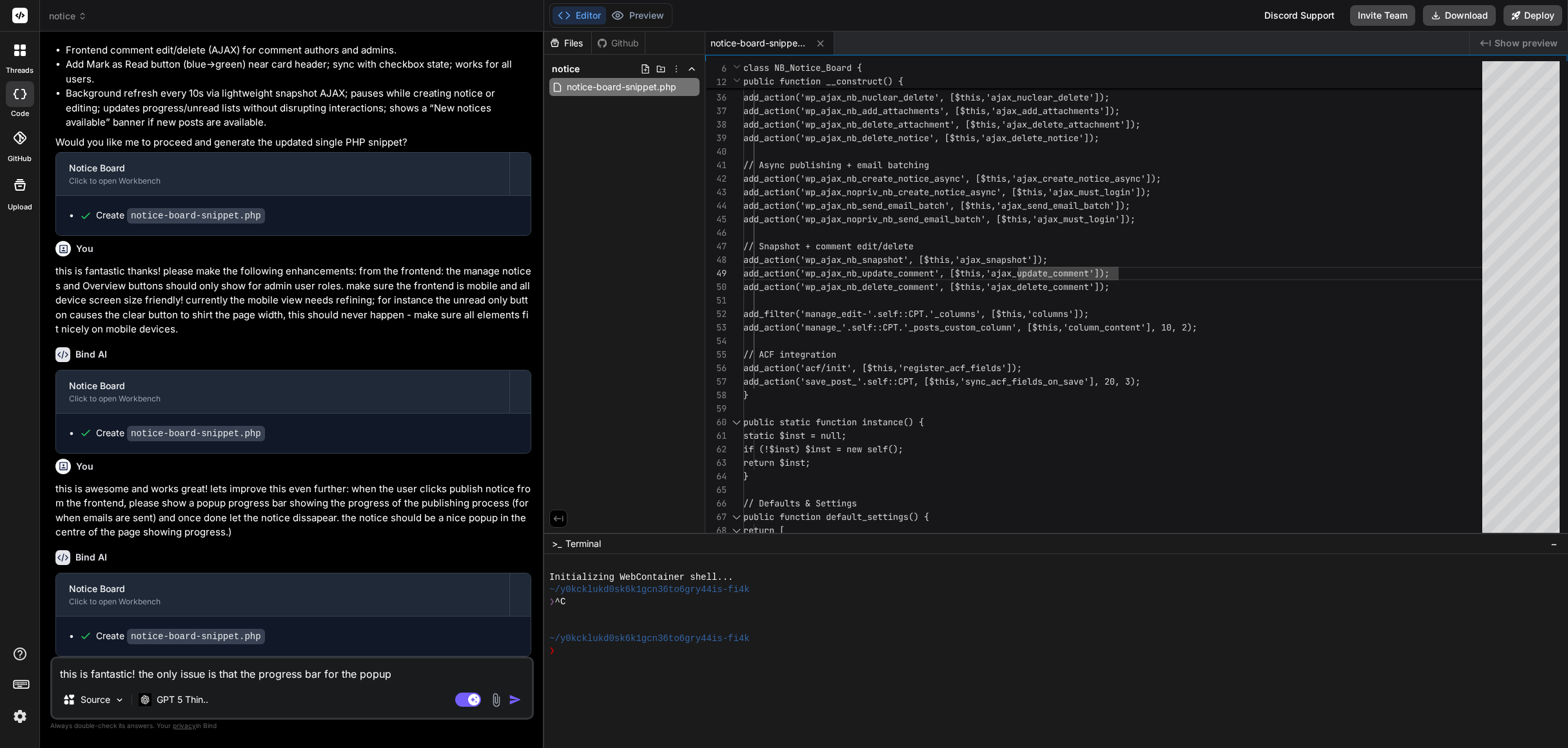
type textarea "this is fantastic! the only issue is that the progress bar for the popup"
type textarea "x"
type textarea "this is fantastic! the only issue is that the progress bar for the popup w"
type textarea "x"
type textarea "this is fantastic! the only issue is that the progress bar for the popup wh"
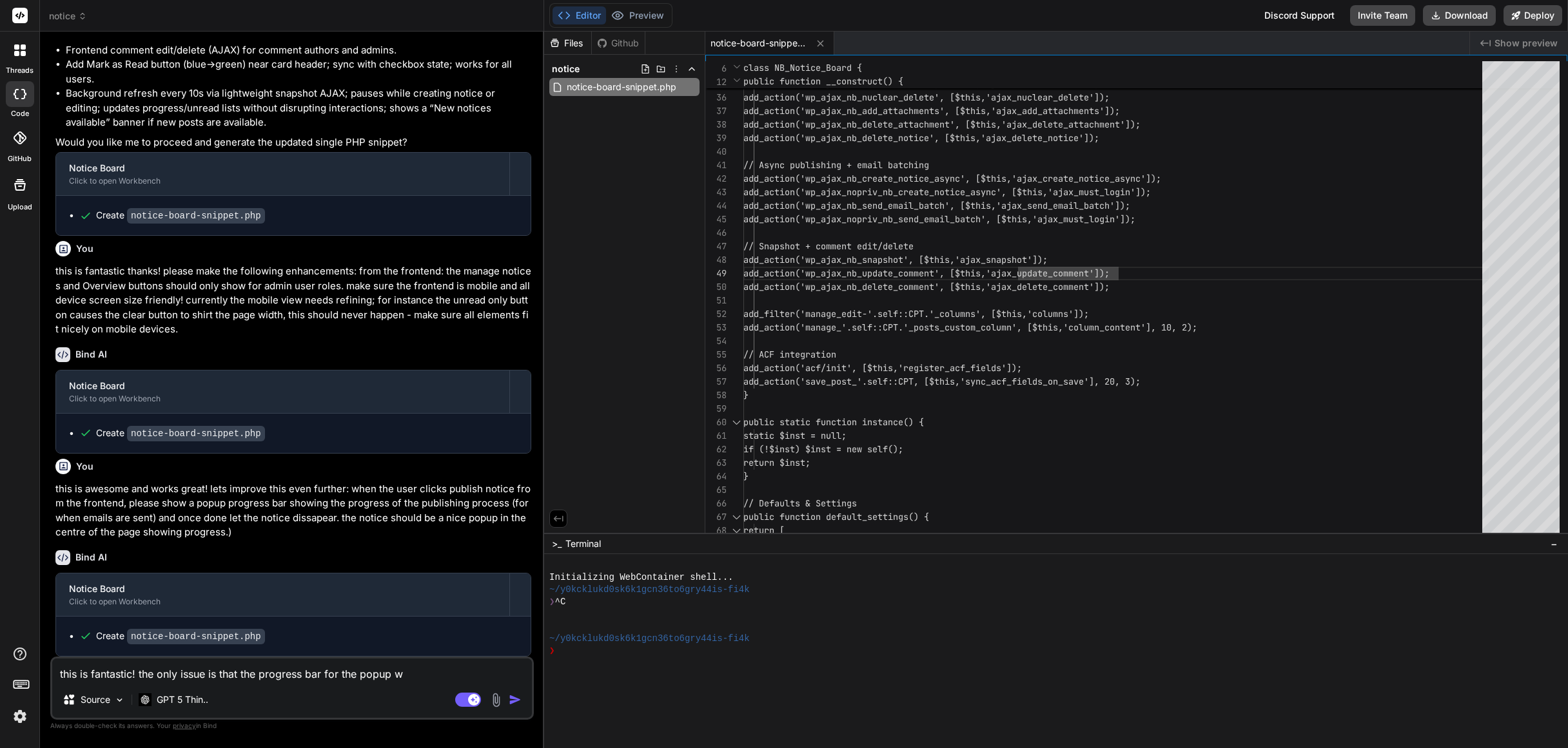
type textarea "x"
type textarea "this is fantastic! the only issue is that the progress bar for the popup whe"
type textarea "x"
type textarea "this is fantastic! the only issue is that the progress bar for the popup when"
type textarea "x"
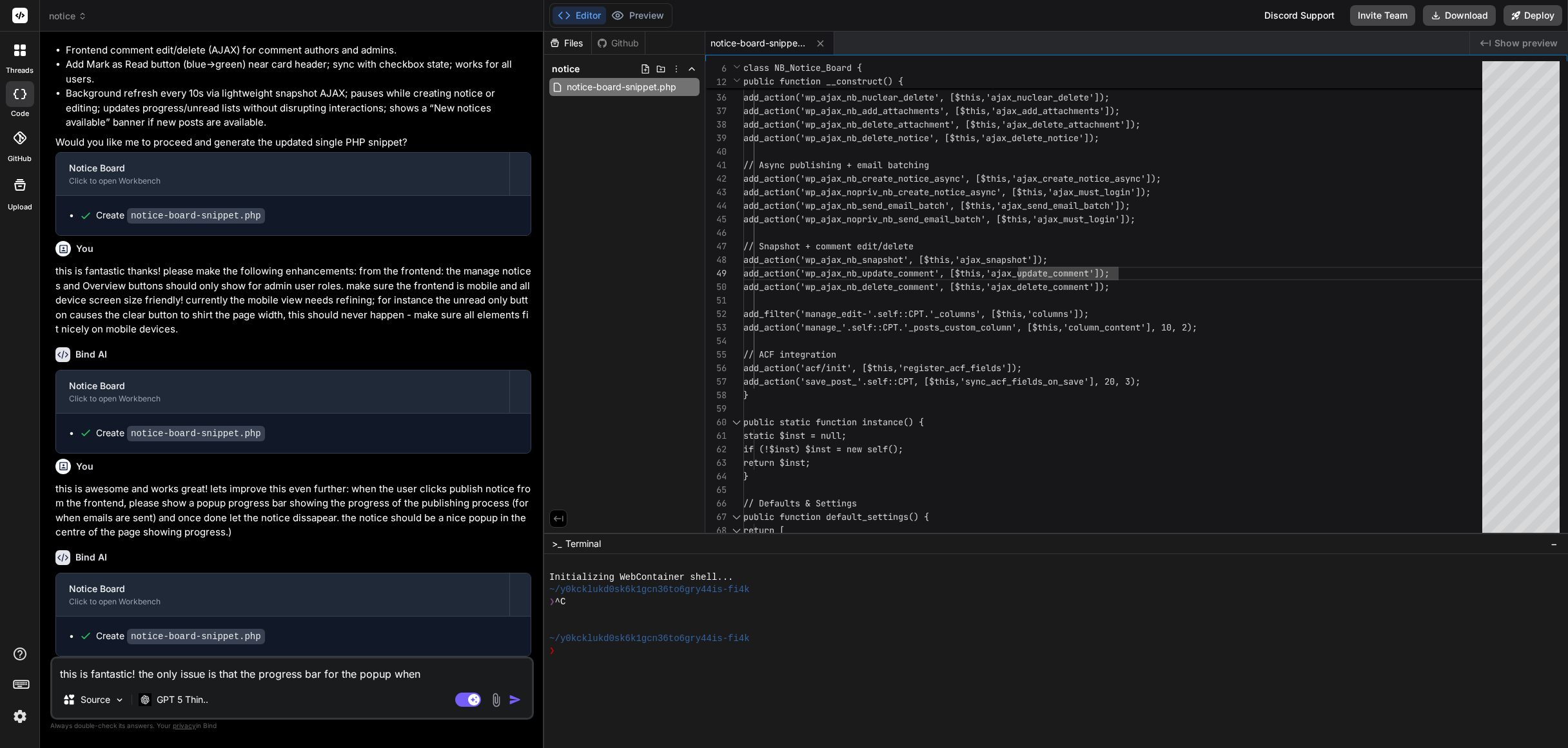
type textarea "this is fantastic! the only issue is that the progress bar for the popup when"
type textarea "x"
type textarea "this is fantastic! the only issue is that the progress bar for the popup when p"
type textarea "x"
type textarea "this is fantastic! the only issue is that the progress bar for the popup when pu"
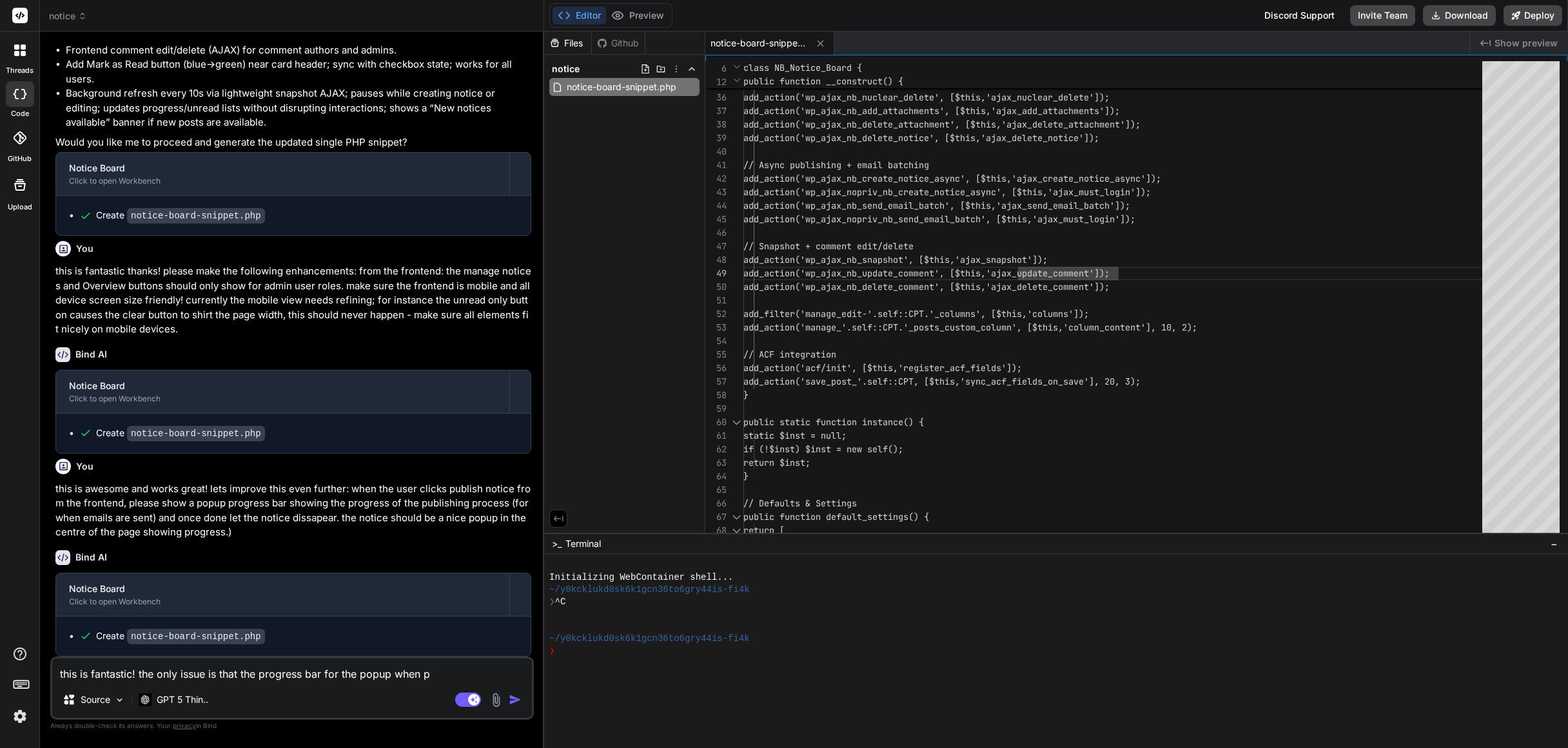
type textarea "x"
type textarea "this is fantastic! the only issue is that the progress bar for the popup when p…"
type textarea "x"
type textarea "this is fantastic! the only issue is that the progress bar for the popup when p…"
type textarea "x"
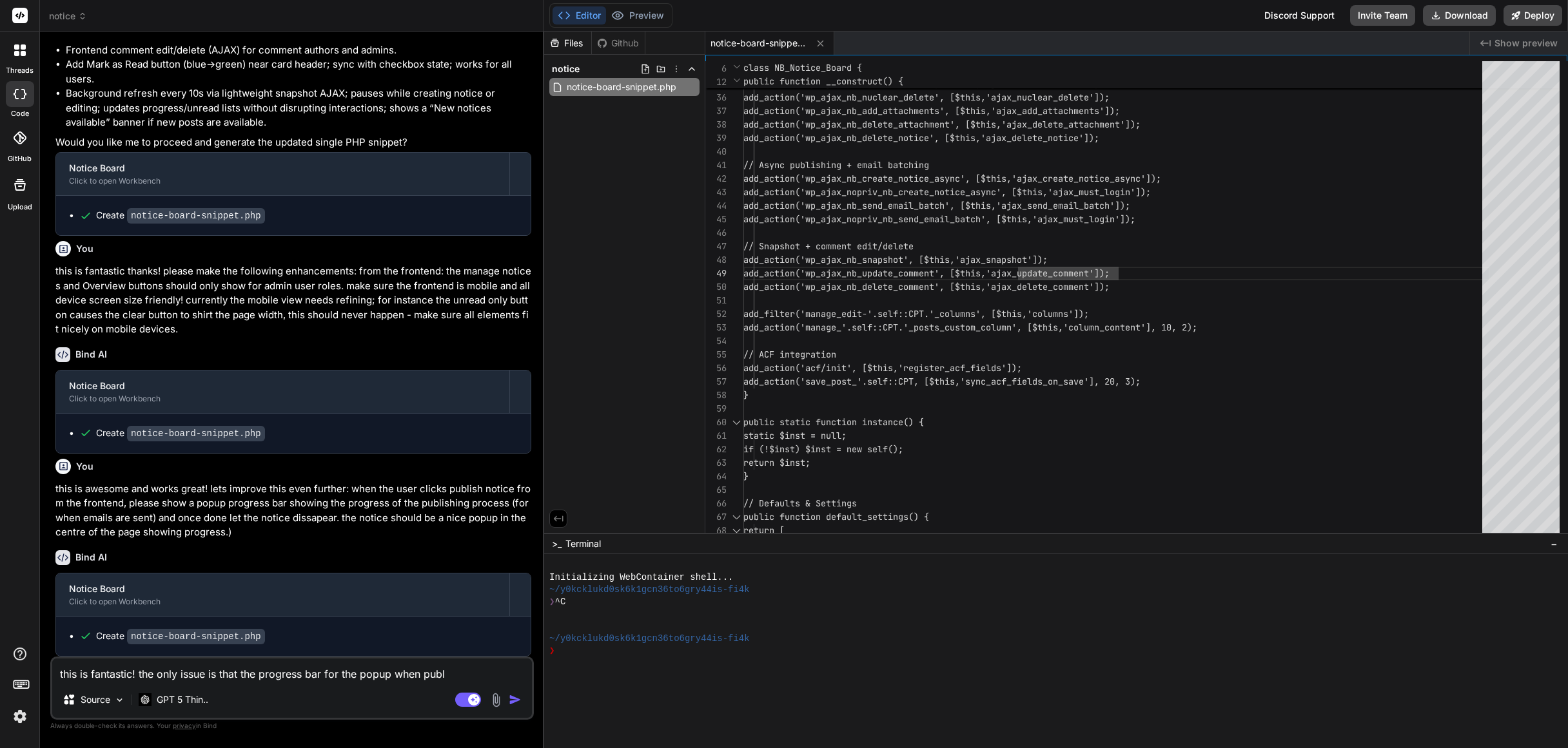
type textarea "this is fantastic! the only issue is that the progress bar for the popup when p…"
type textarea "x"
type textarea "this is fantastic! the only issue is that the progress bar for the popup when p…"
type textarea "x"
type textarea "this is fantastic! the only issue is that the progress bar for the popup when p…"
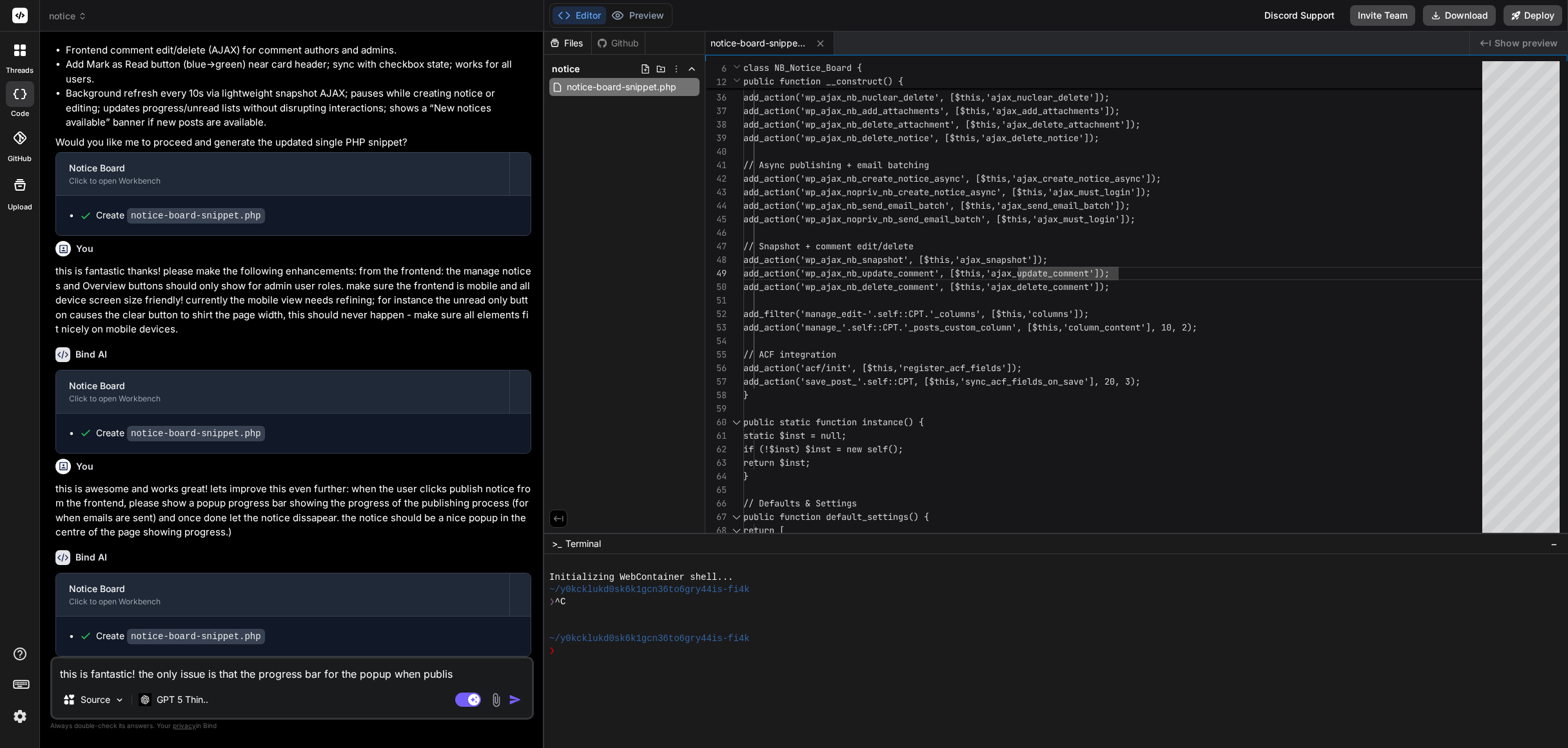
type textarea "x"
type textarea "this is fantastic! the only issue is that the progress bar for the popup when p…"
type textarea "x"
type textarea "this is fantastic! the only issue is that the progress bar for the popup when p…"
type textarea "x"
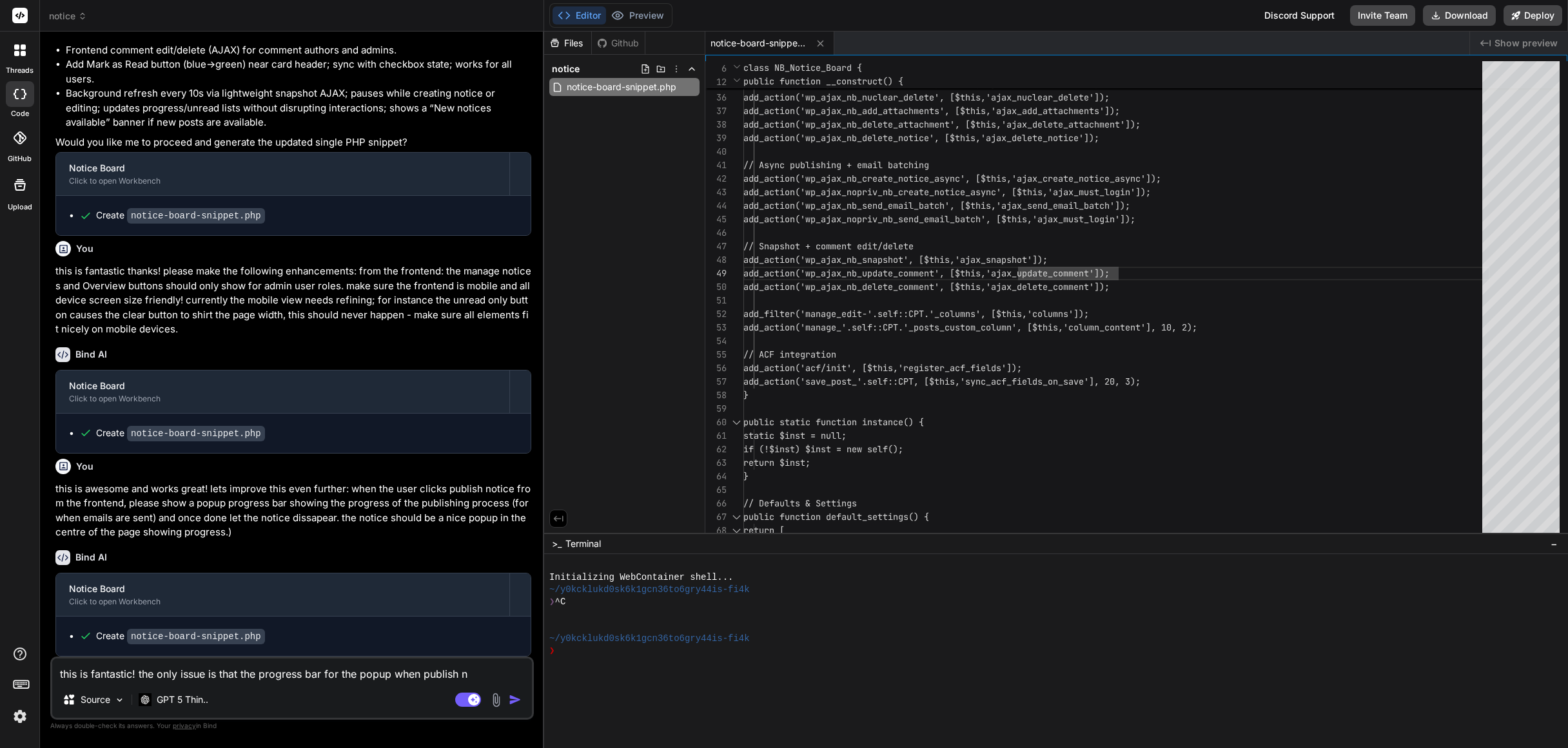
type textarea "this is fantastic! the only issue is that the progress bar for the popup when p…"
type textarea "x"
type textarea "this is fantastic! the only issue is that the progress bar for the popup when p…"
type textarea "x"
type textarea "this is fantastic! the only issue is that the progress bar for the popup when p…"
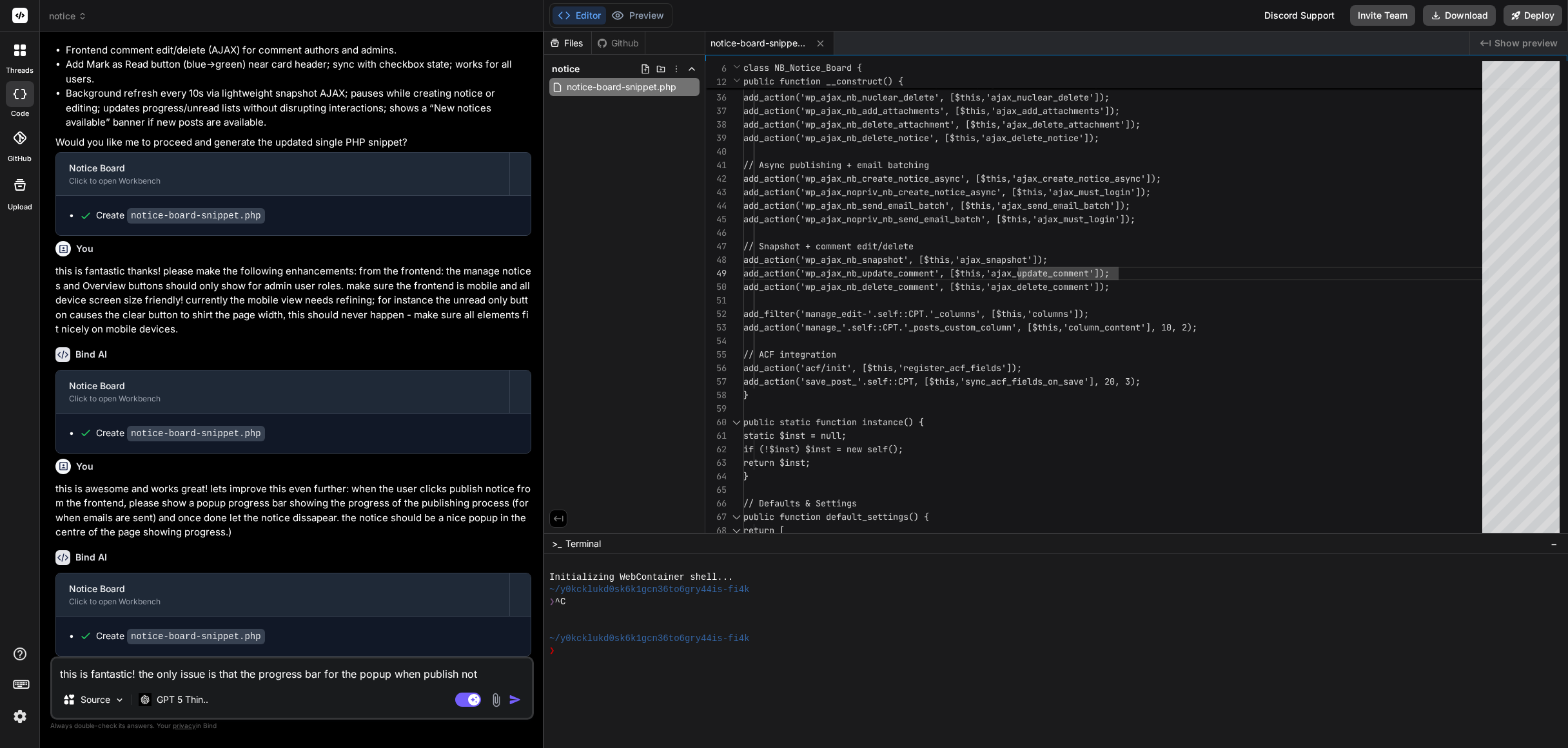
type textarea "x"
type textarea "this is fantastic! the only issue is that the progress bar for the popup when p…"
type textarea "x"
type textarea "this is fantastic! the only issue is that the progress bar for the popup when p…"
type textarea "x"
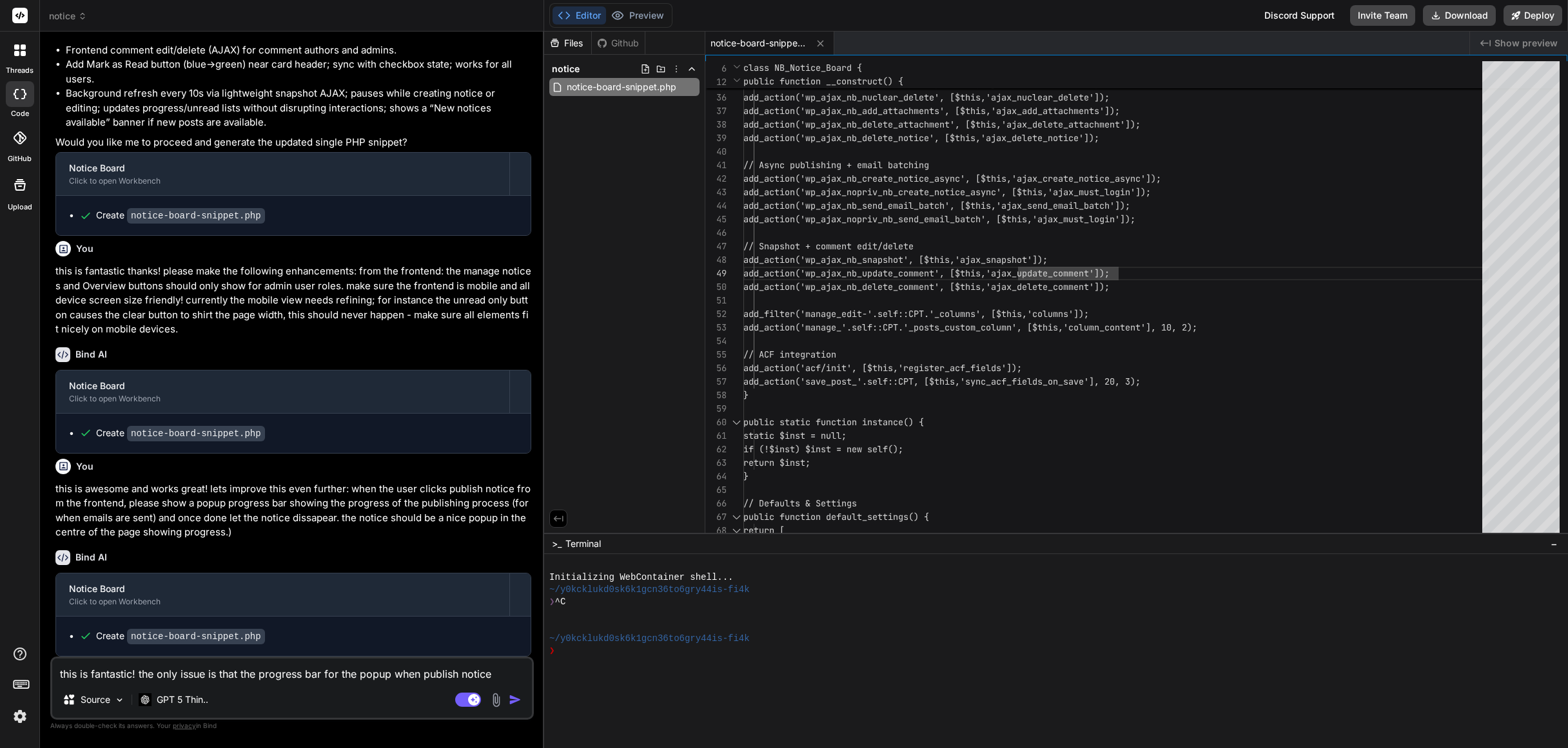
type textarea "this is fantastic! the only issue is that the progress bar for the popup when p…"
type textarea "x"
type textarea "this is fantastic! the only issue is that the progress bar for the popup when p…"
type textarea "x"
type textarea "this is fantastic! the only issue is that the progress bar for the popup when p…"
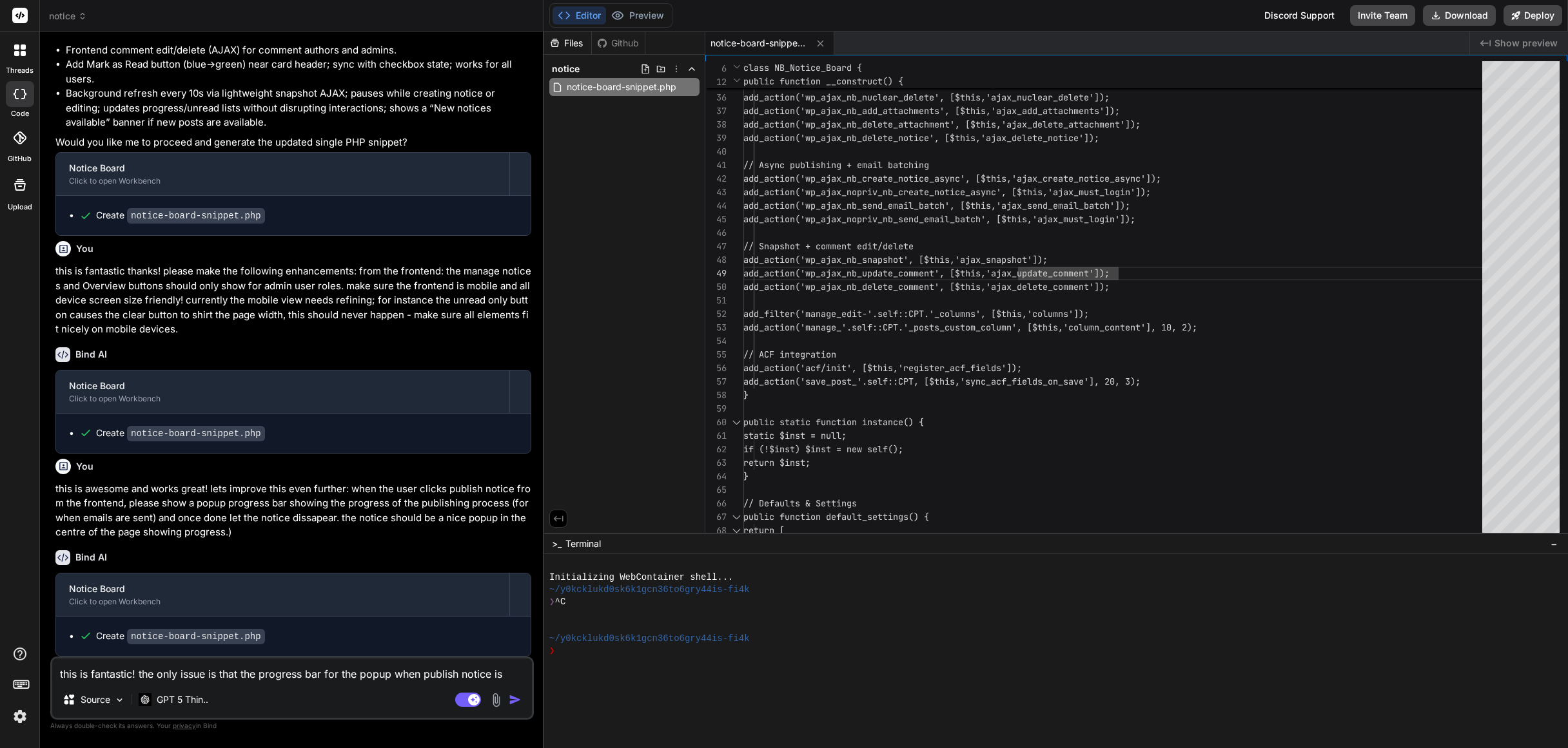
type textarea "x"
type textarea "this is fantastic! the only issue is that the progress bar for the popup when p…"
type textarea "x"
type textarea "this is fantastic! the only issue is that the progress bar for the popup when p…"
type textarea "x"
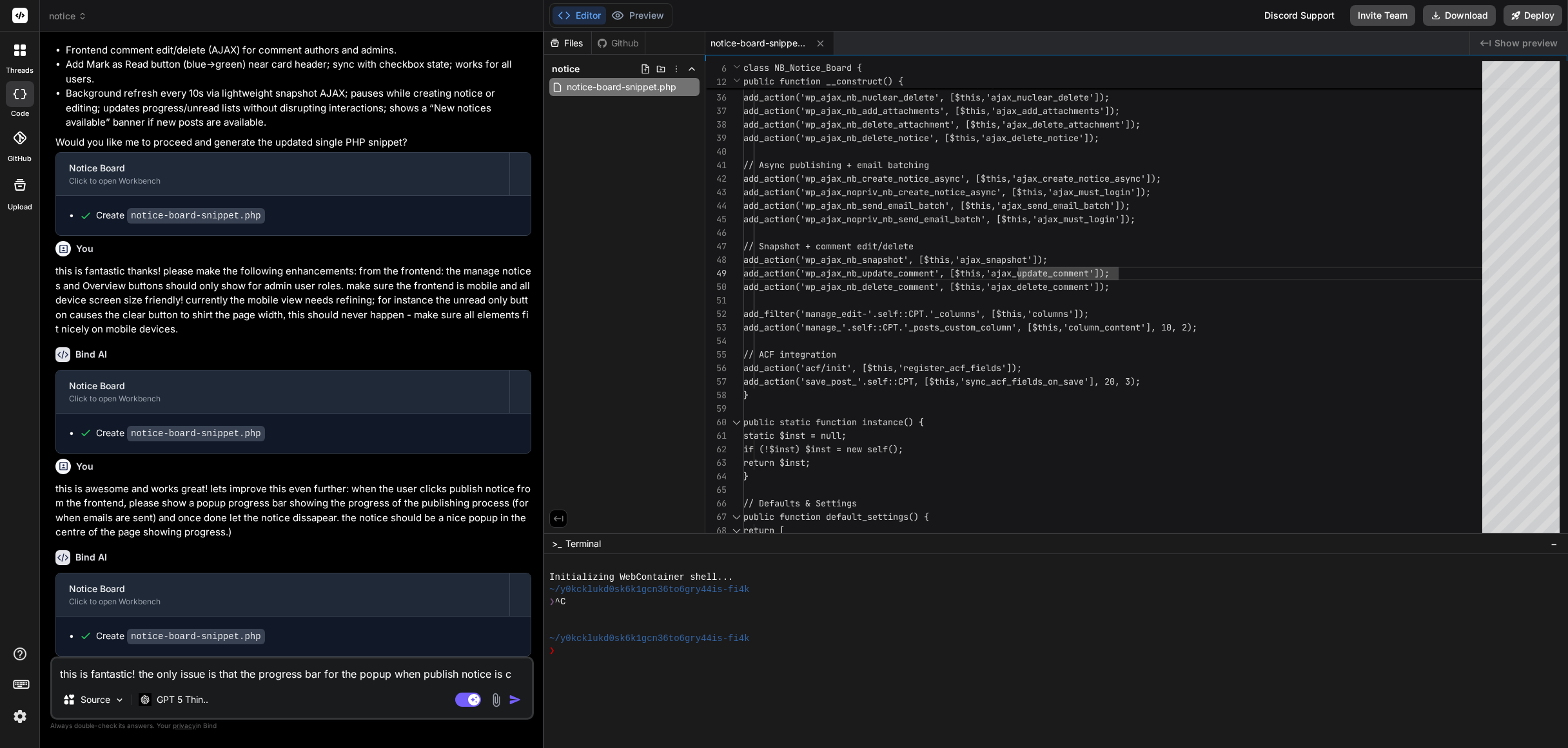
type textarea "this is fantastic! the only issue is that the progress bar for the popup when p…"
type textarea "x"
type textarea "this is fantastic! the only issue is that the progress bar for the popup when p…"
type textarea "x"
type textarea "this is fantastic! the only issue is that the progress bar for the popup when p…"
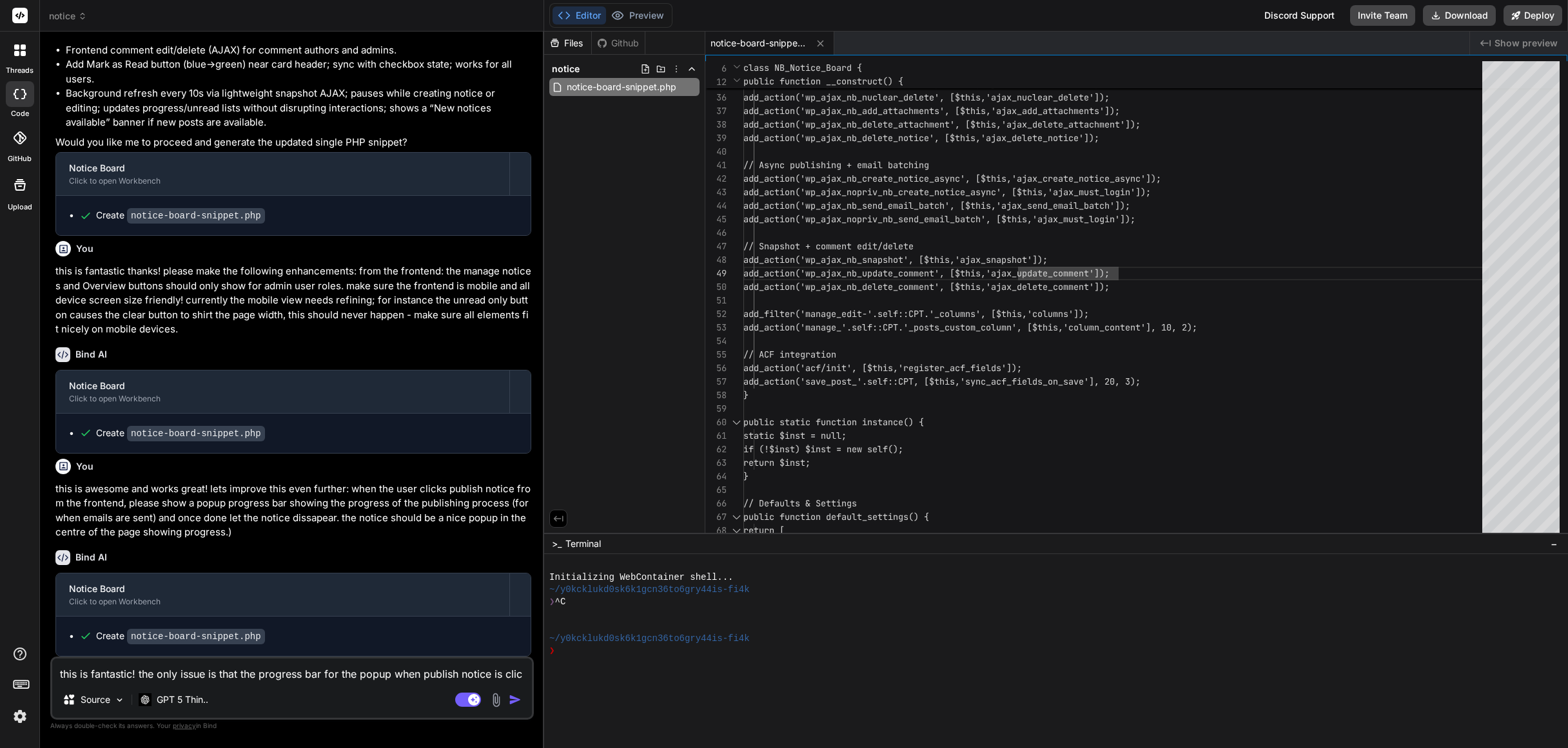
type textarea "x"
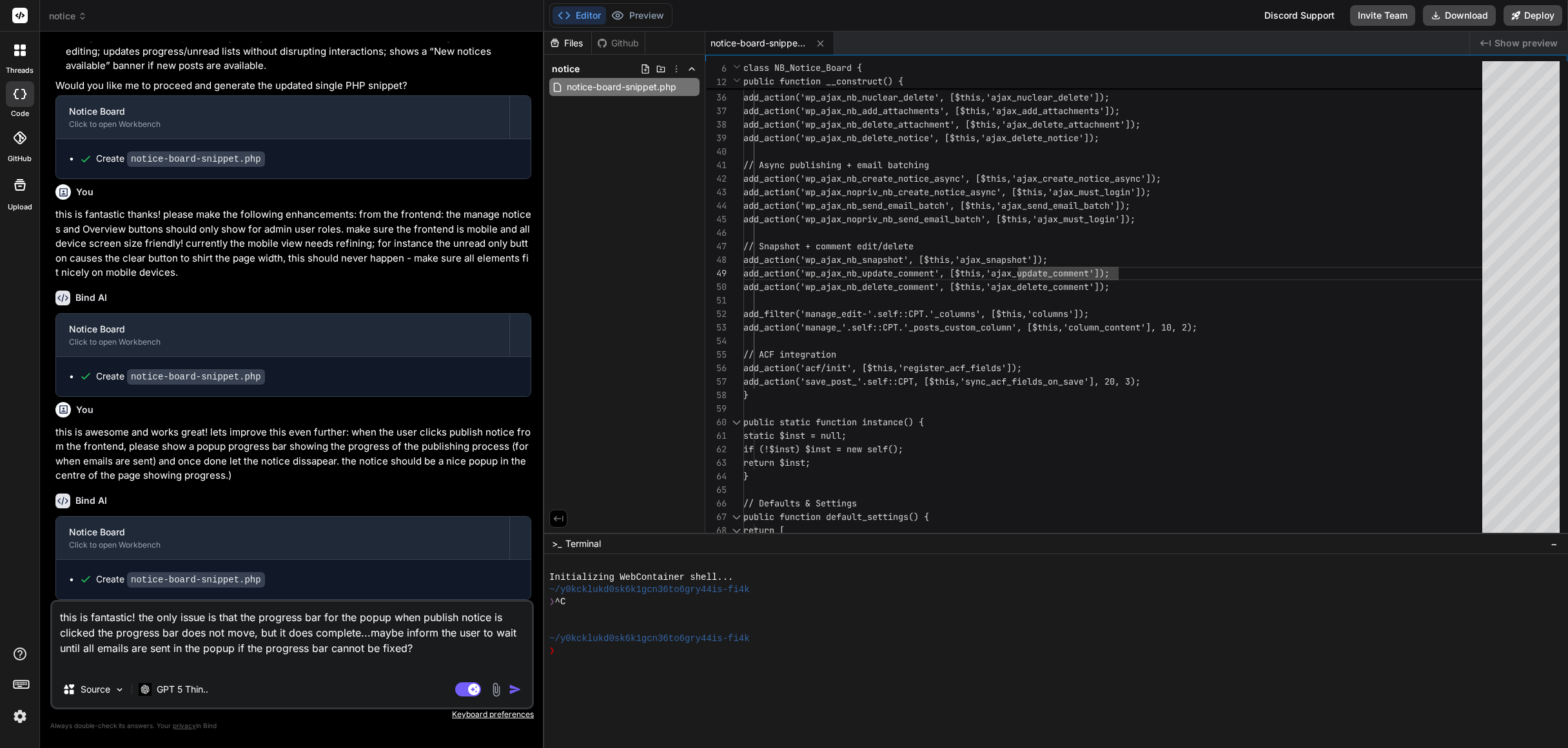
scroll to position [2258, 0]
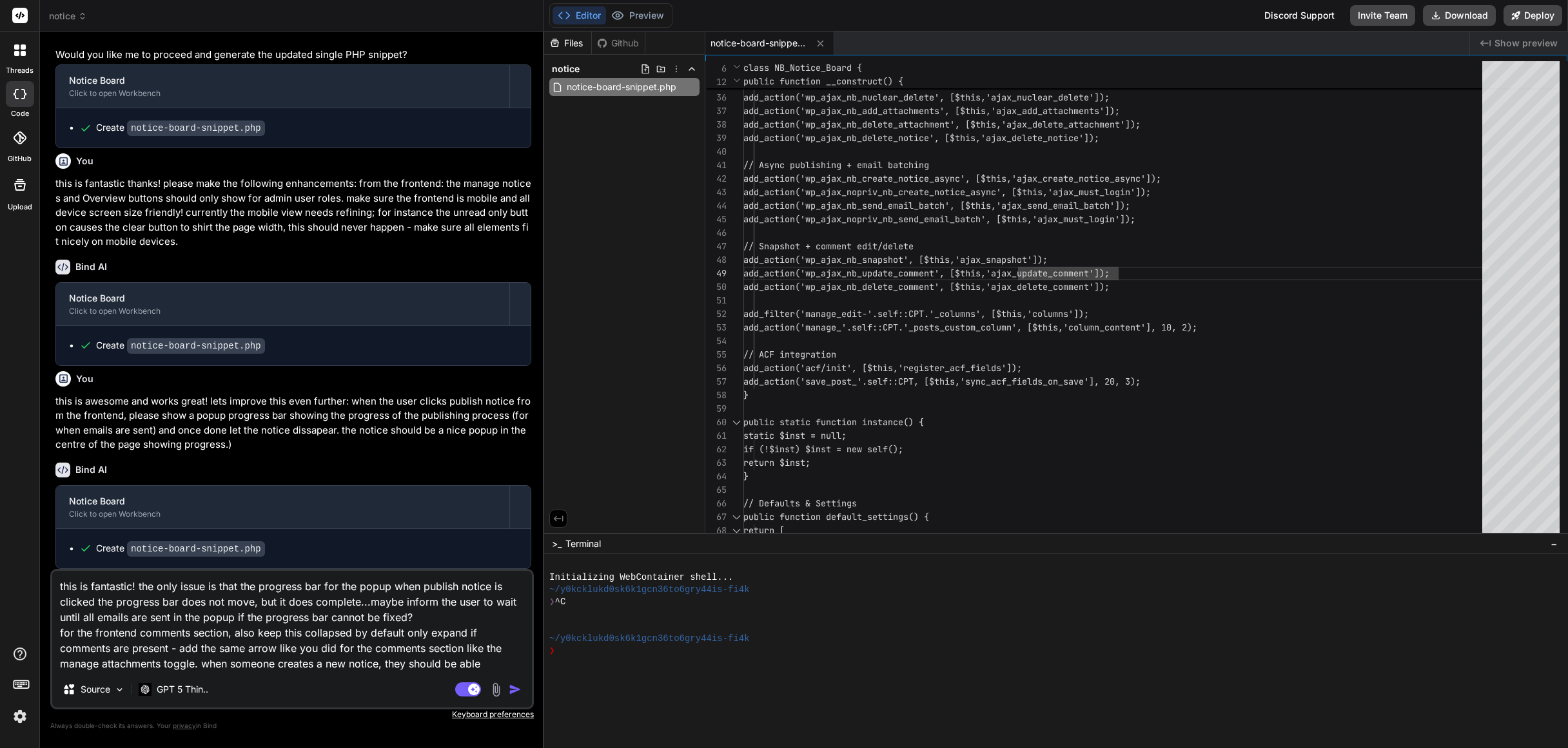
click at [380, 667] on textarea "this is fantastic! the only issue is that the progress bar for the popup when p…" at bounding box center [291, 621] width 480 height 101
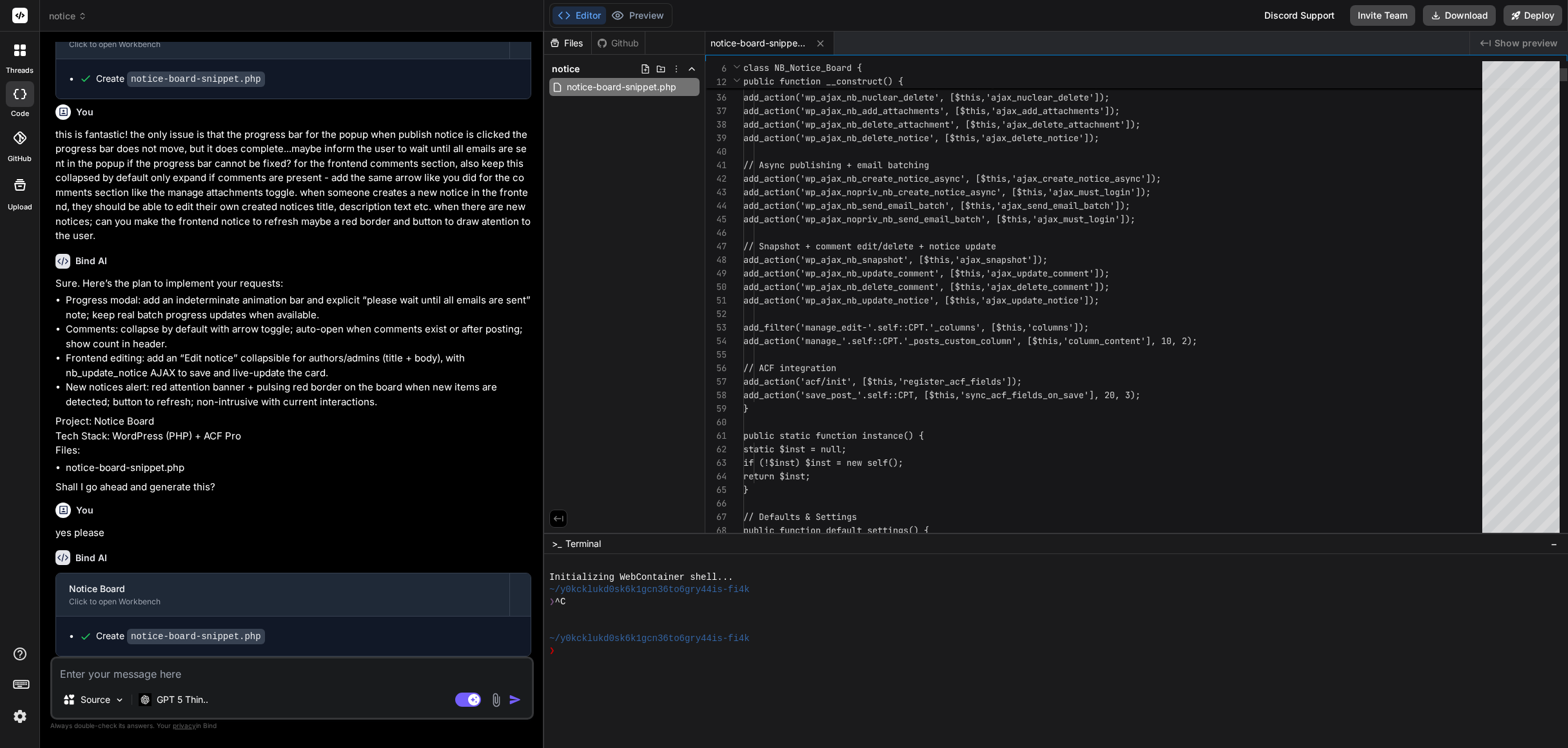
scroll to position [2799, 0]
